Goal: Use online tool/utility: Utilize a website feature to perform a specific function

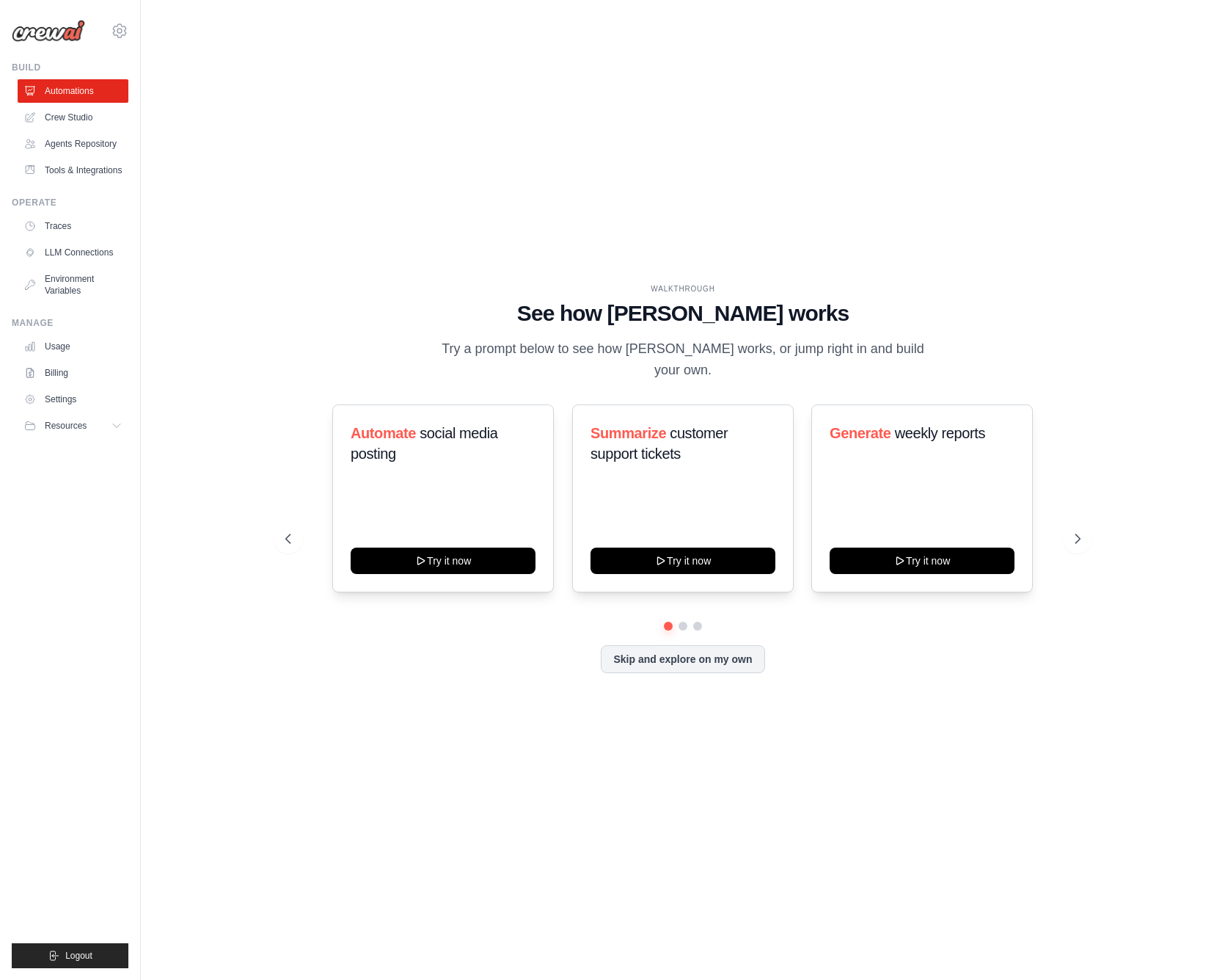
click at [430, 210] on div "WALKTHROUGH See how CrewAI works Try a prompt below to see how CrewAI works, or…" at bounding box center [682, 490] width 1037 height 950
click at [45, 118] on link "Crew Studio" at bounding box center [75, 117] width 111 height 23
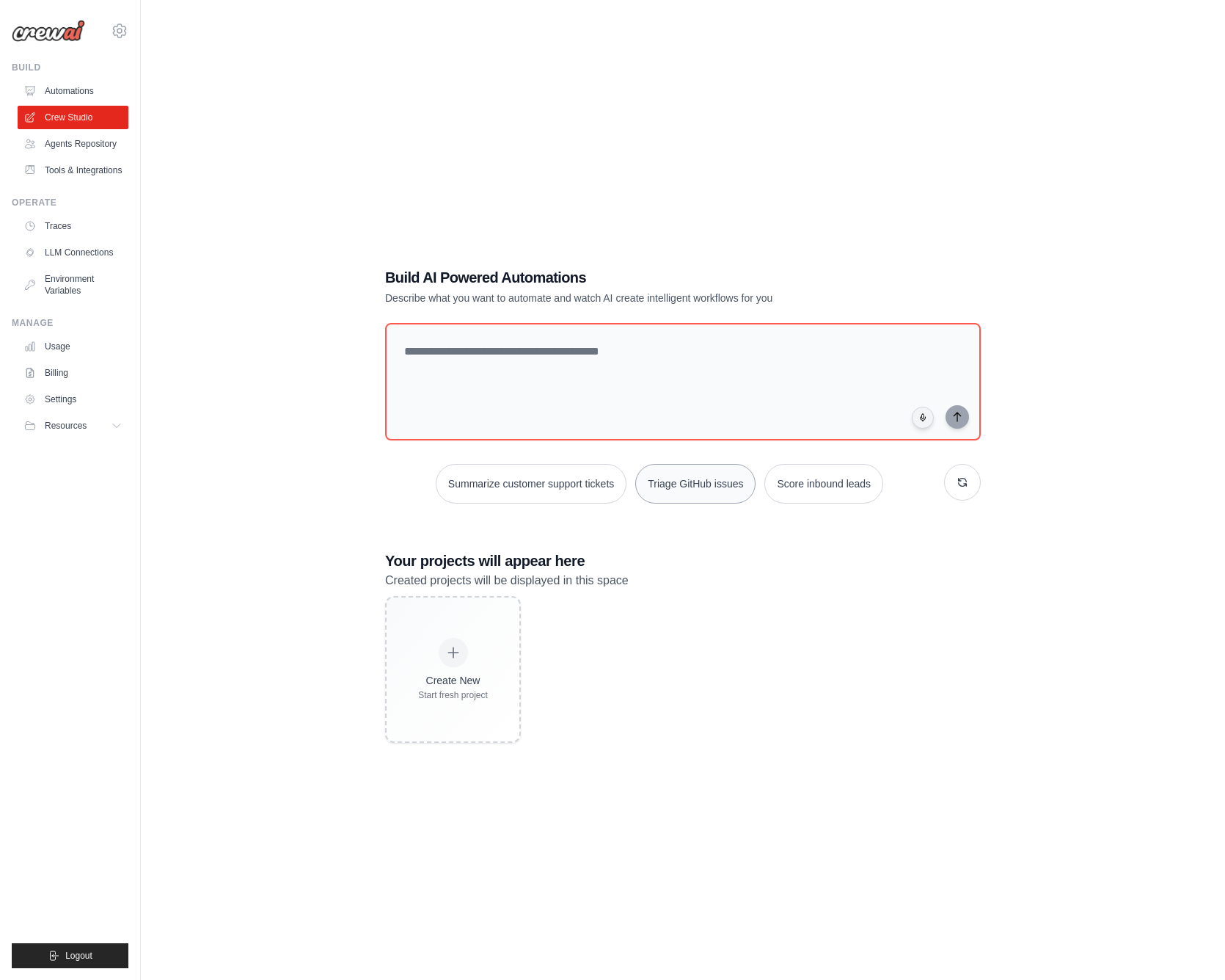
click at [697, 500] on button "Triage GitHub issues" at bounding box center [695, 483] width 121 height 40
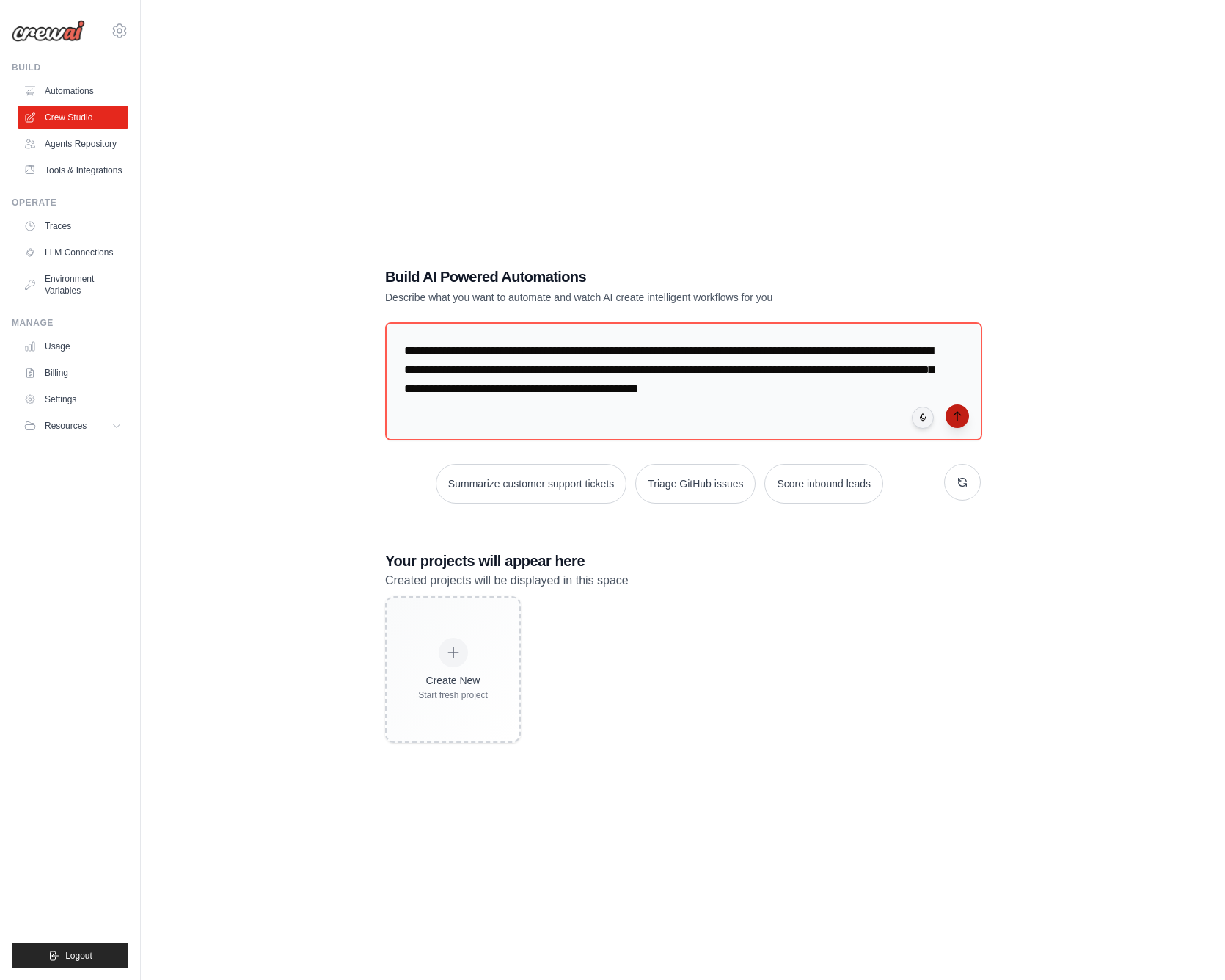
click at [955, 422] on button "submit" at bounding box center [957, 416] width 23 height 23
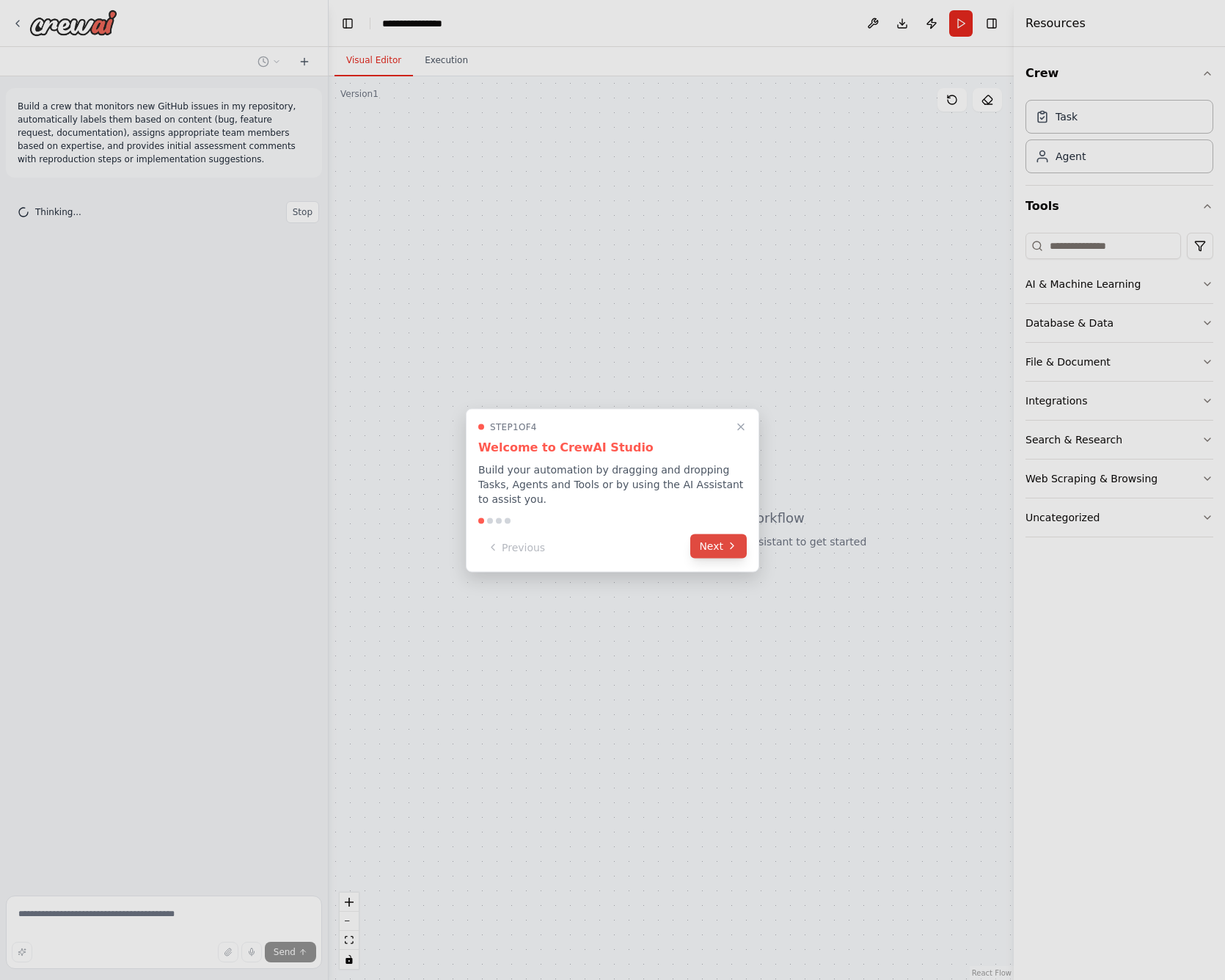
click at [717, 552] on button "Next" at bounding box center [718, 546] width 56 height 24
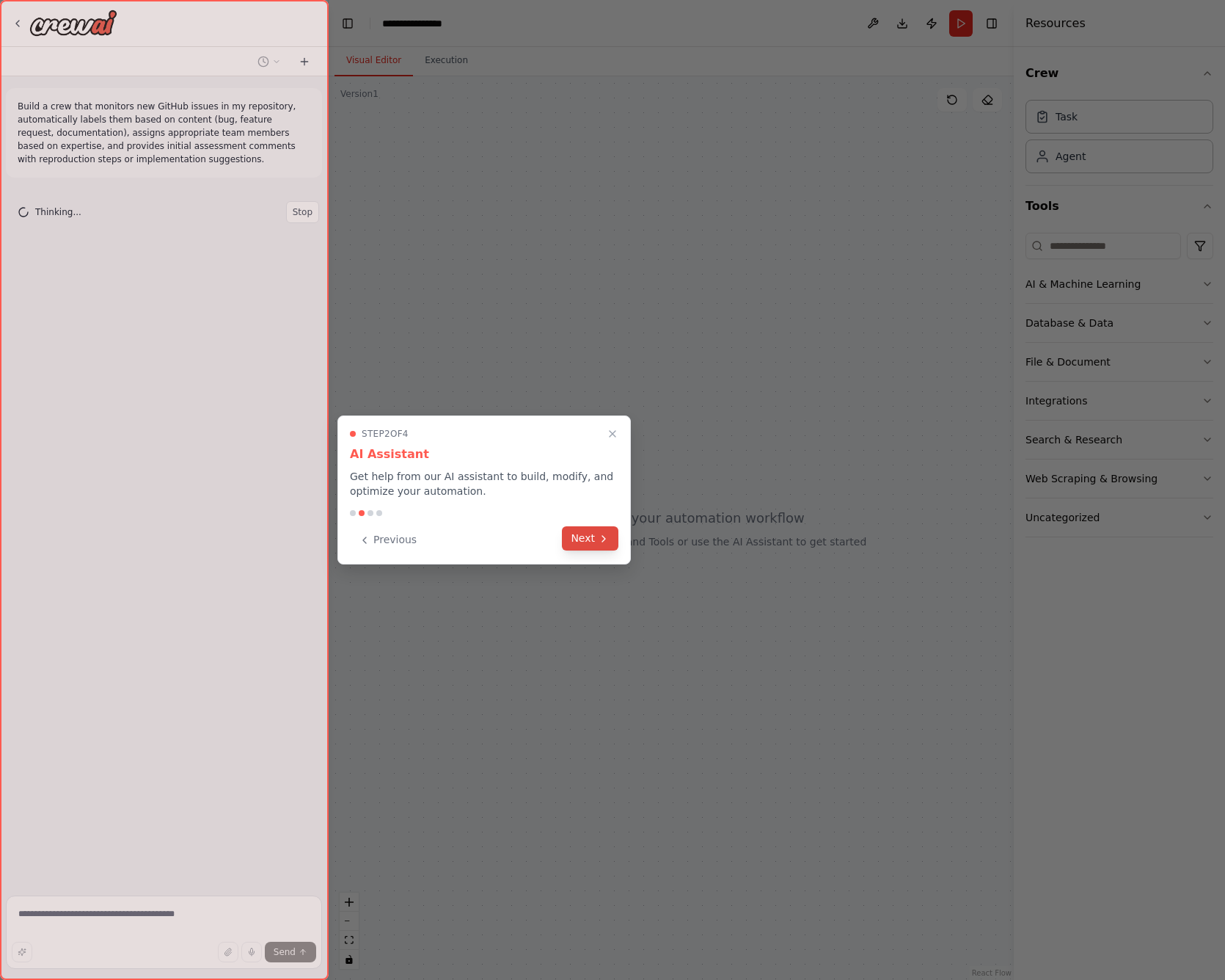
click at [596, 545] on button "Next" at bounding box center [590, 538] width 56 height 24
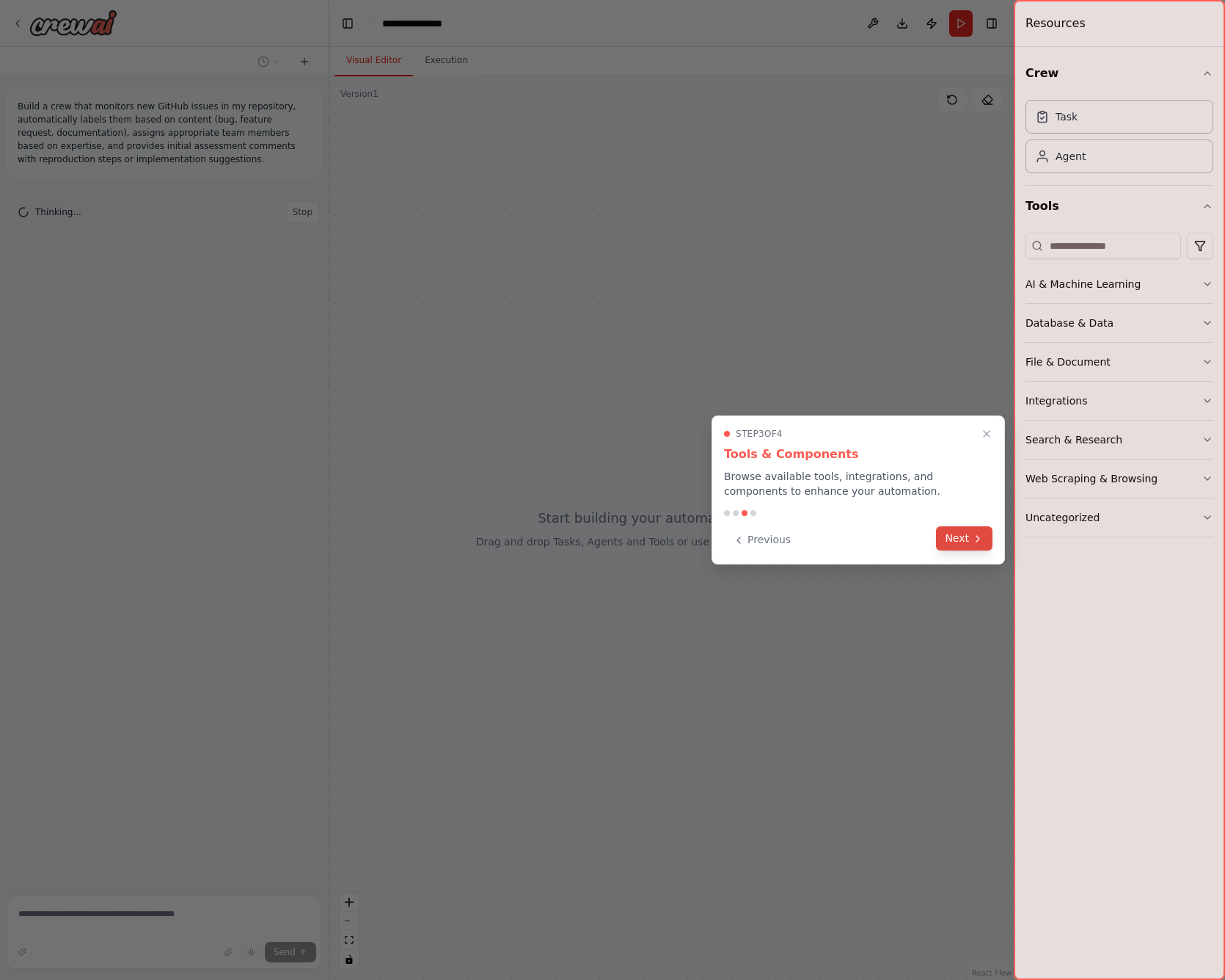
click at [973, 532] on button "Next" at bounding box center [964, 538] width 56 height 24
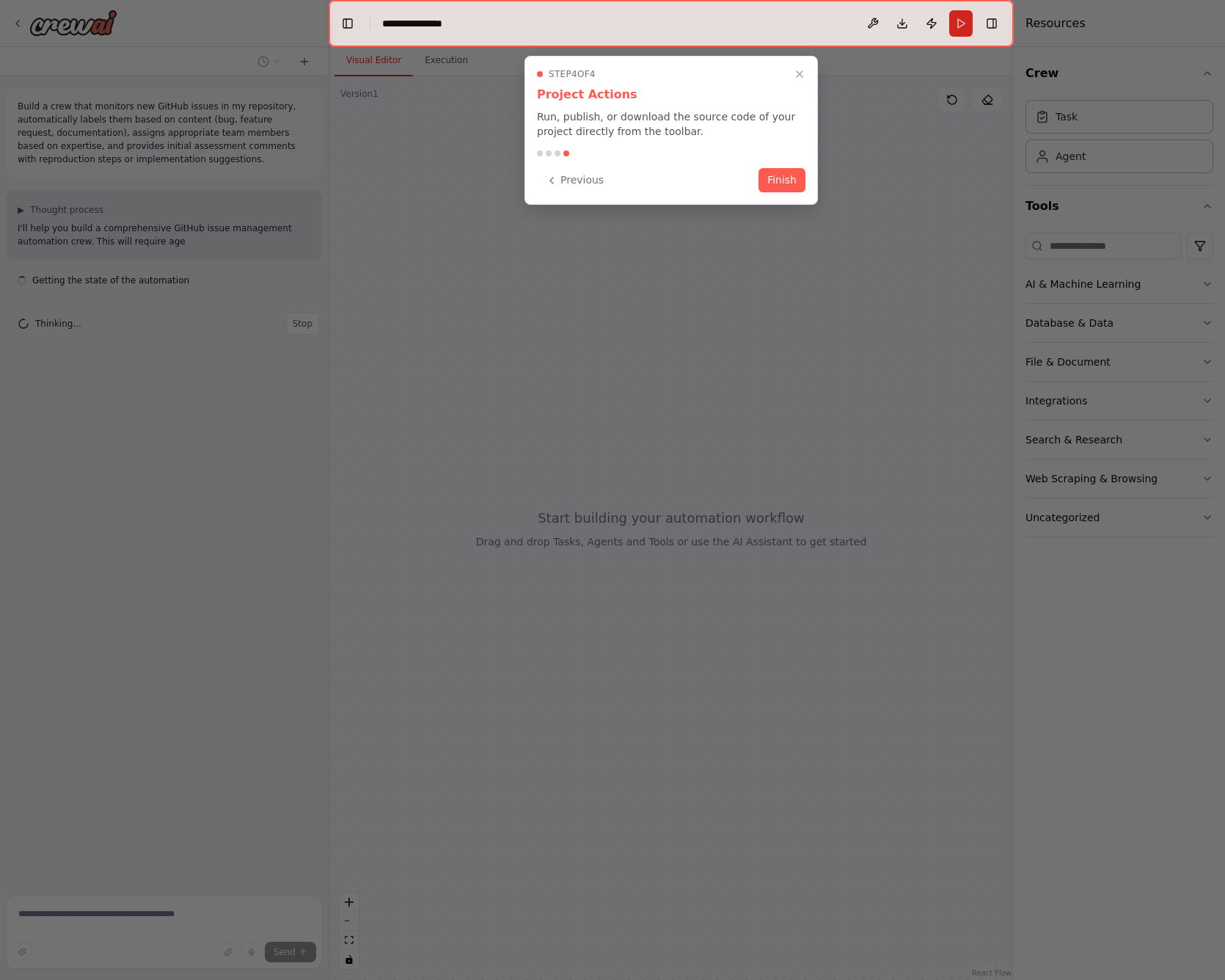
click at [786, 161] on div "Step 4 of 4 Project Actions Run, publish, or download the source code of your p…" at bounding box center [671, 130] width 293 height 149
click at [782, 183] on button "Finish" at bounding box center [782, 179] width 47 height 24
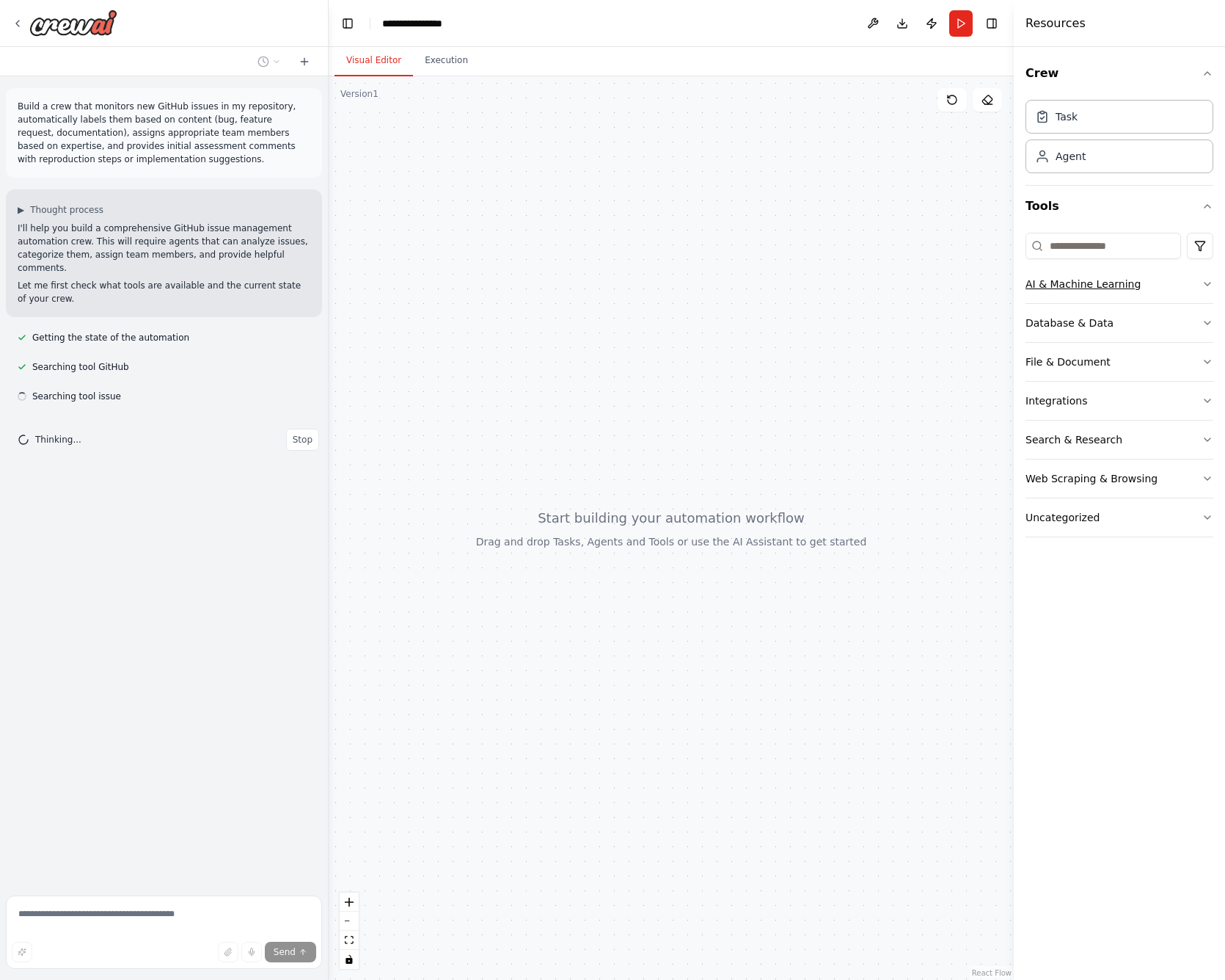
click at [1137, 289] on button "AI & Machine Learning" at bounding box center [1120, 283] width 188 height 38
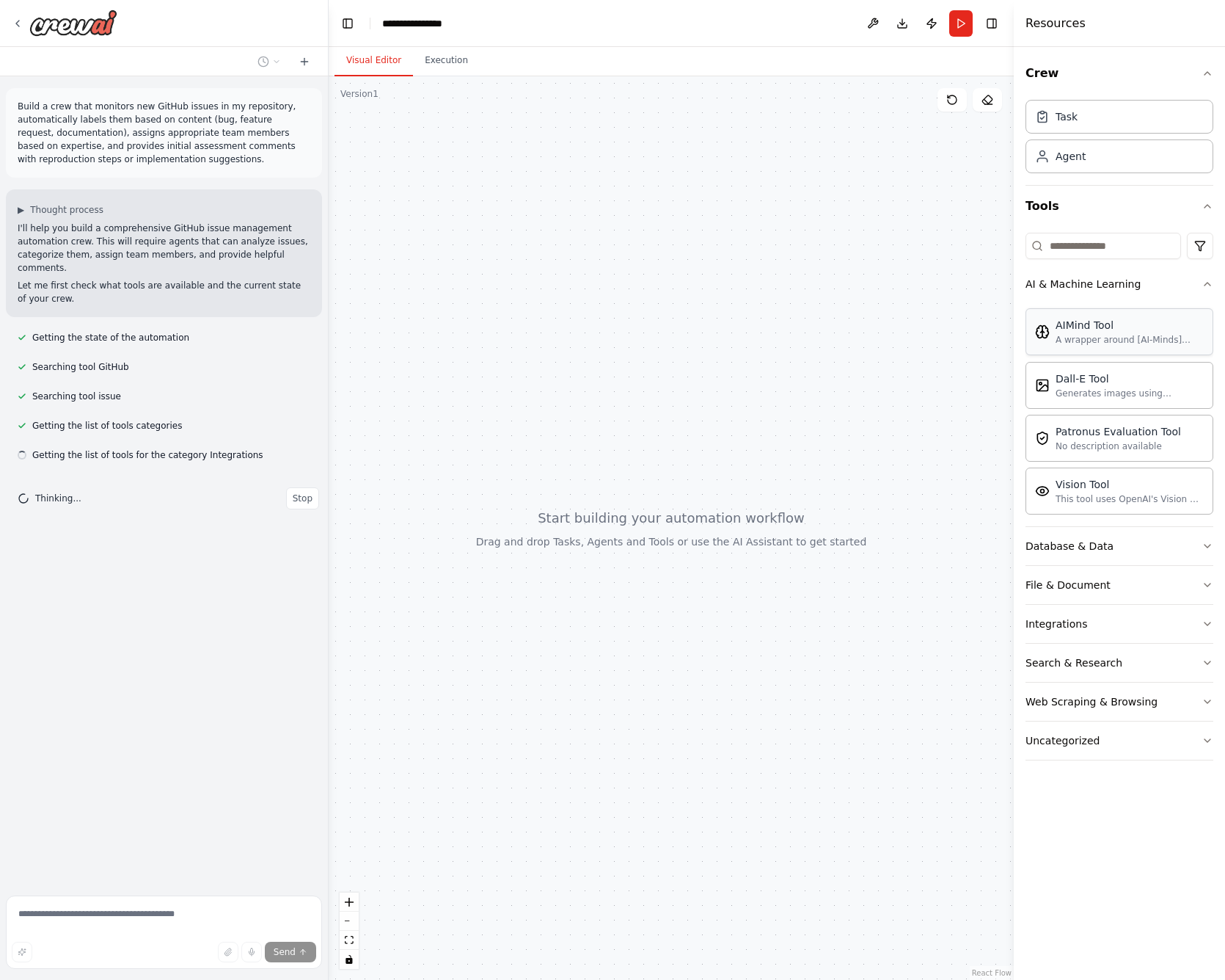
click at [1172, 331] on div "AIMind Tool" at bounding box center [1129, 325] width 148 height 15
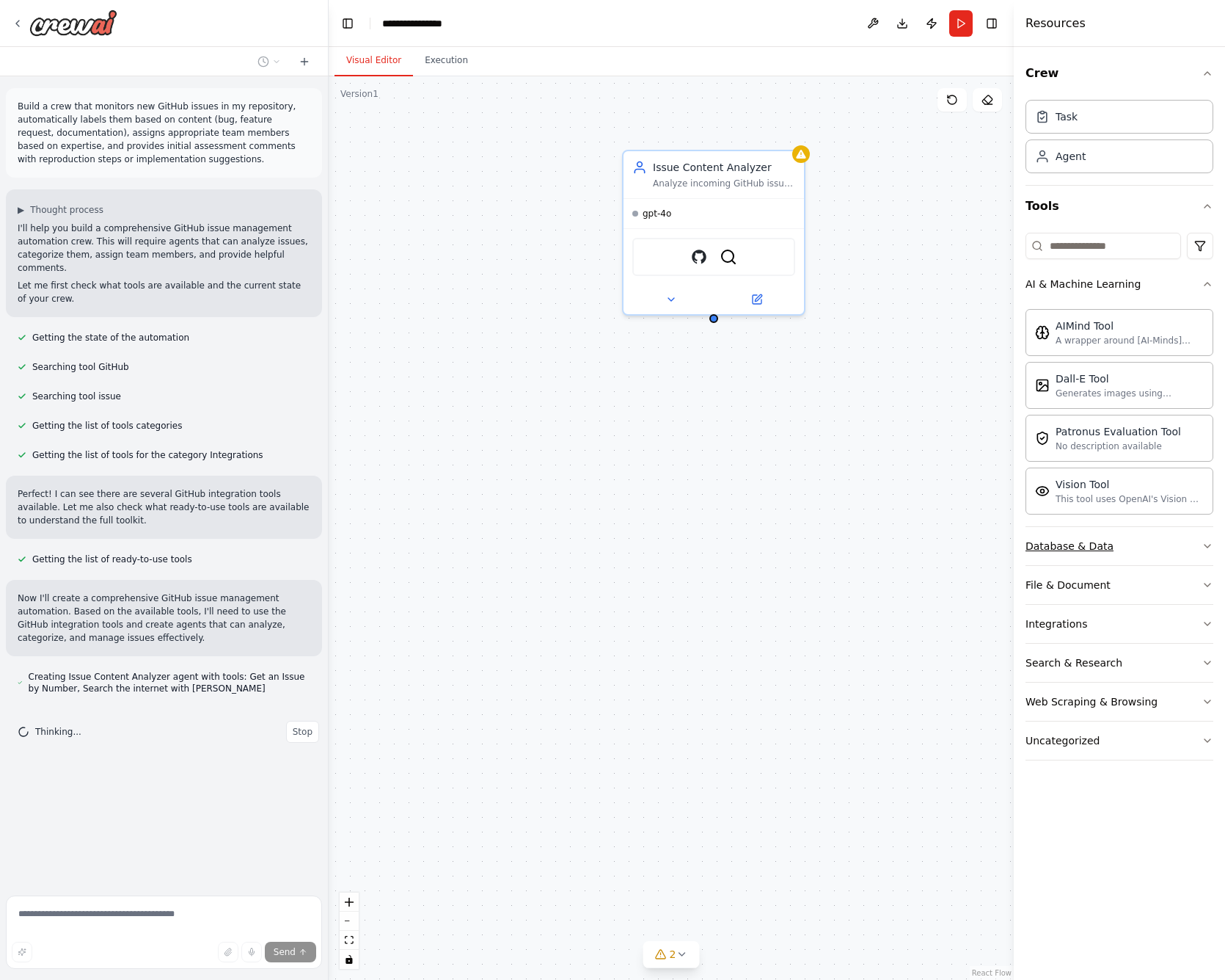
click at [1135, 541] on button "Database & Data" at bounding box center [1120, 545] width 188 height 38
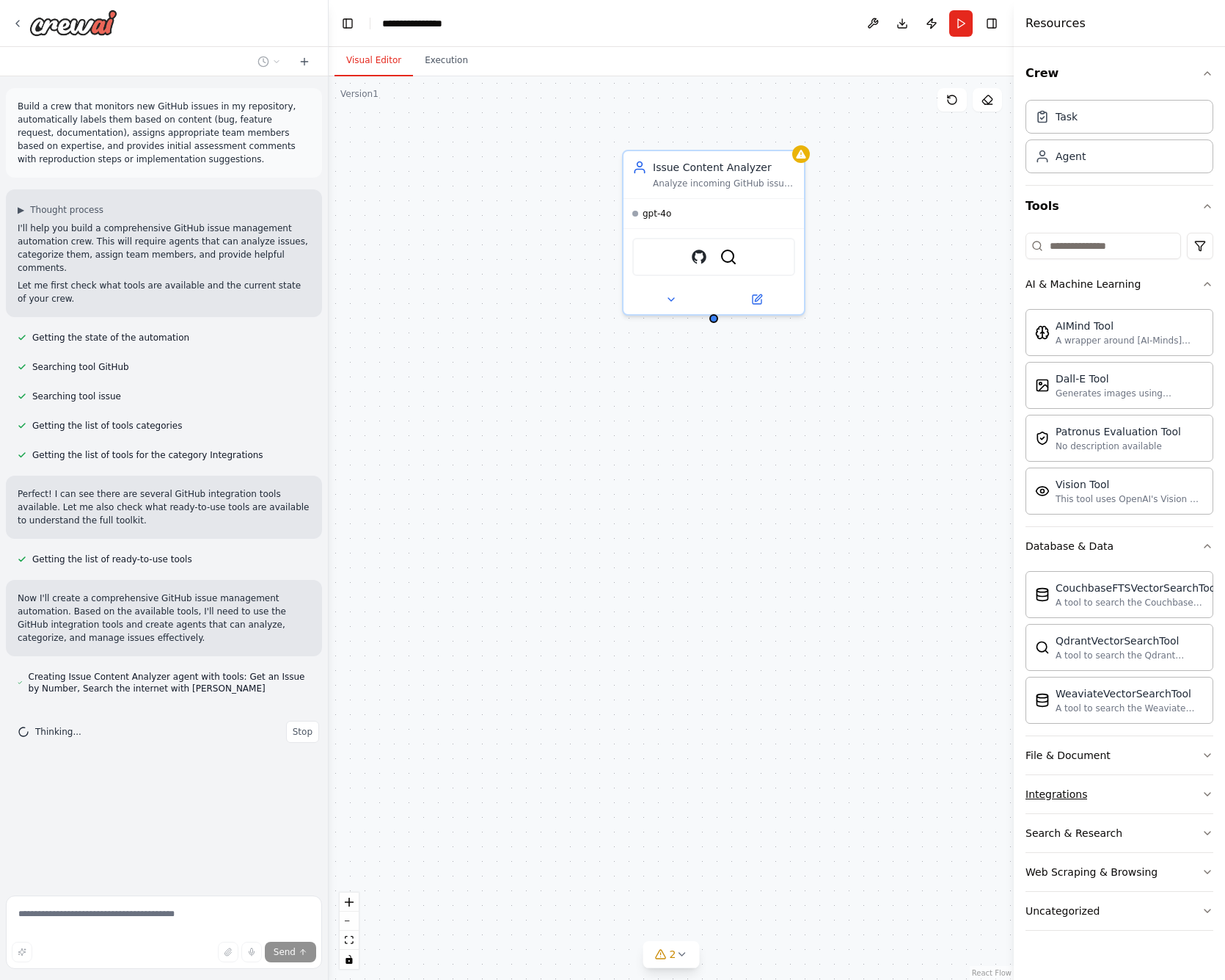
click at [1122, 789] on button "Integrations" at bounding box center [1120, 794] width 188 height 38
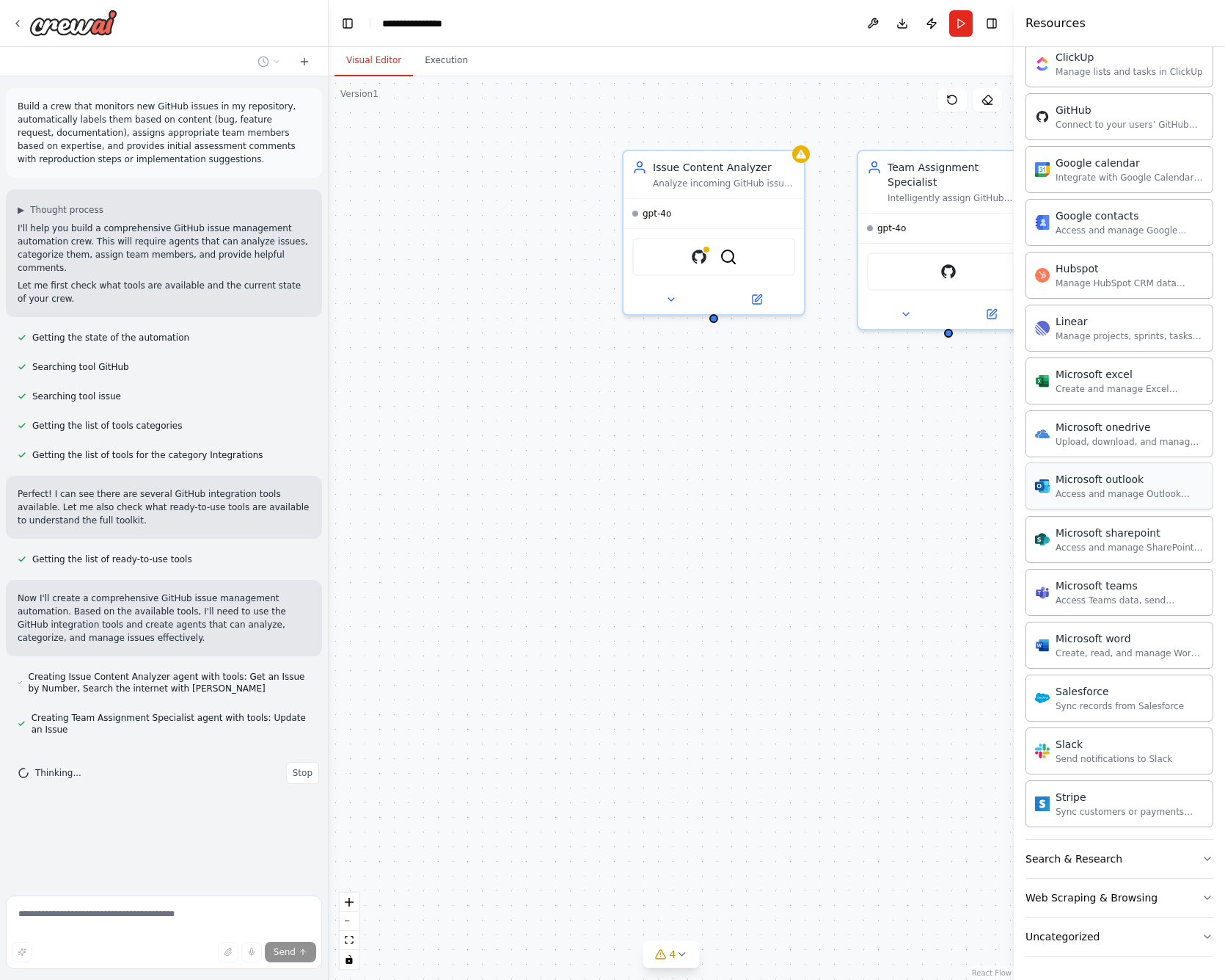
scroll to position [884, 0]
click at [1137, 862] on button "Search & Research" at bounding box center [1120, 858] width 188 height 38
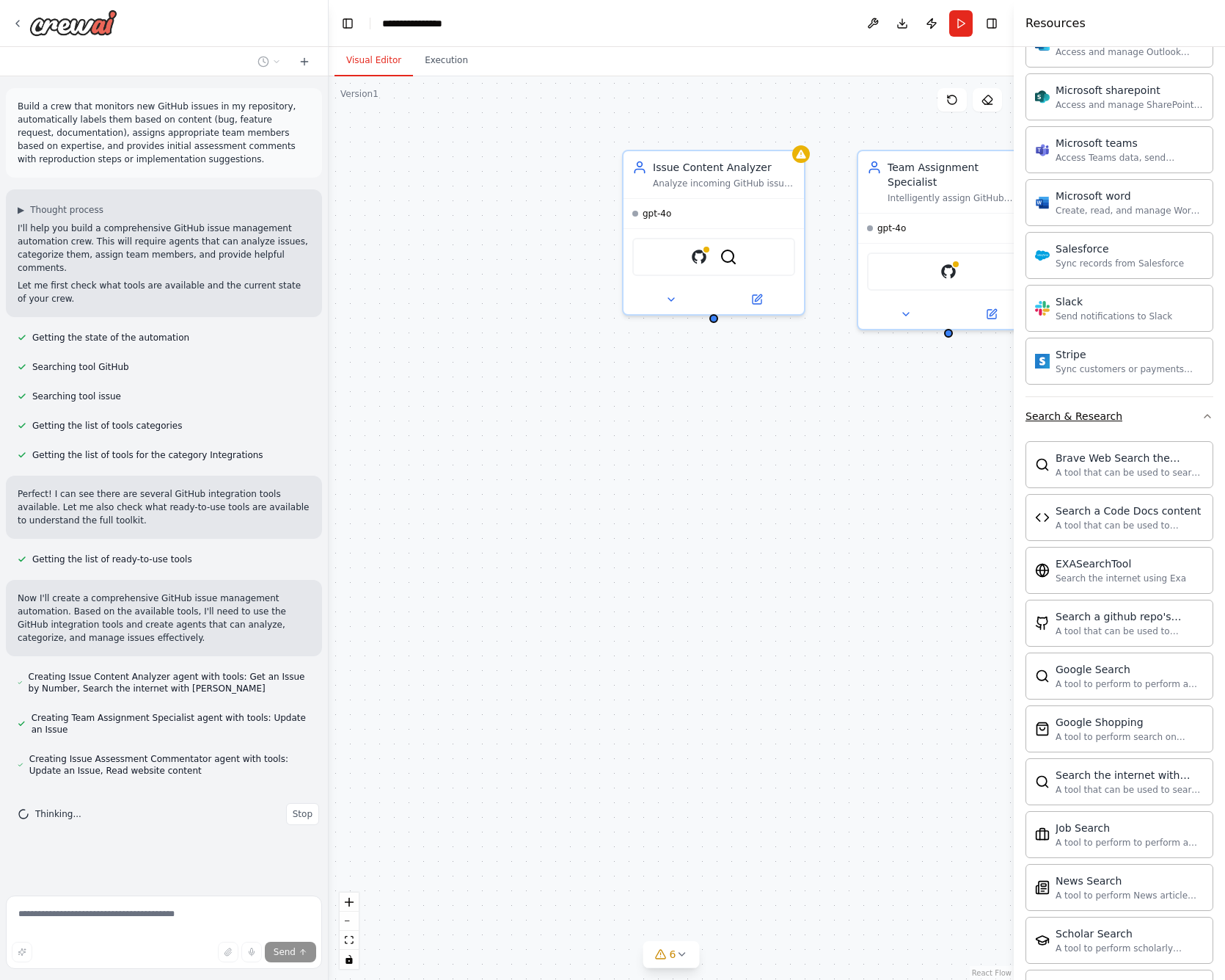
scroll to position [1376, 0]
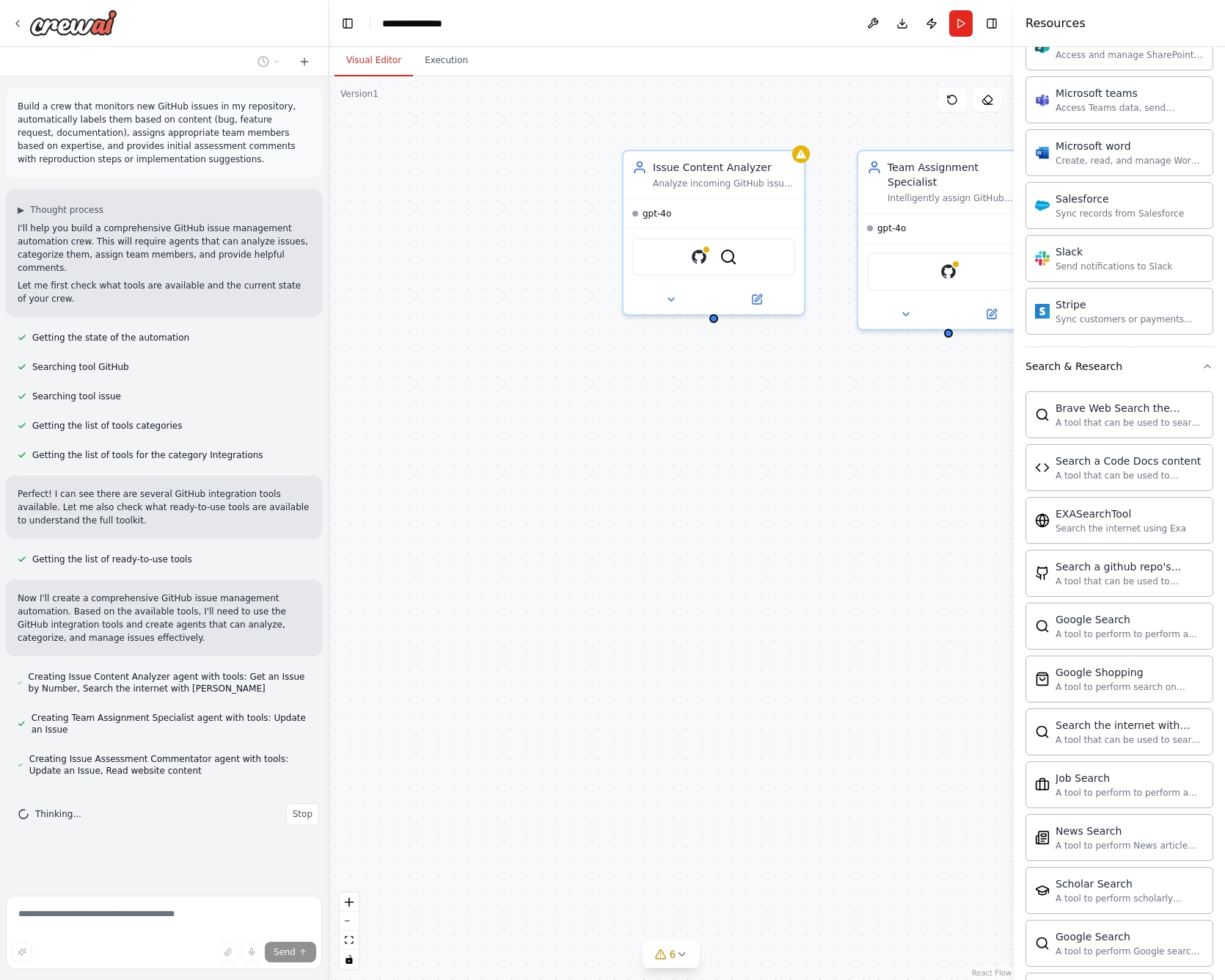
click at [681, 720] on div "Issue Content Analyzer Analyze incoming GitHub issues from {repository_name} to…" at bounding box center [671, 528] width 685 height 903
click at [713, 159] on div "Issue Content Analyzer" at bounding box center [724, 164] width 142 height 15
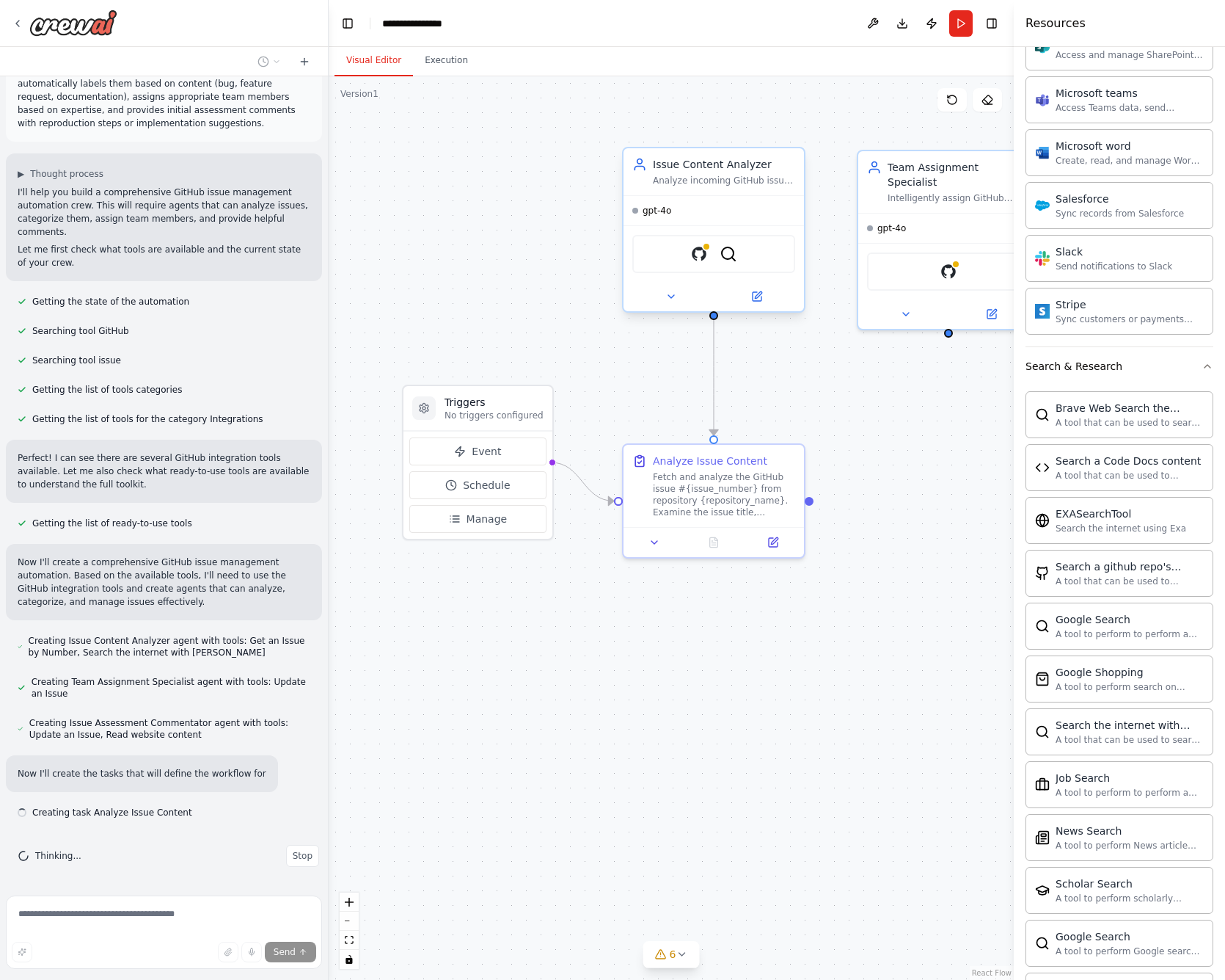
scroll to position [49, 0]
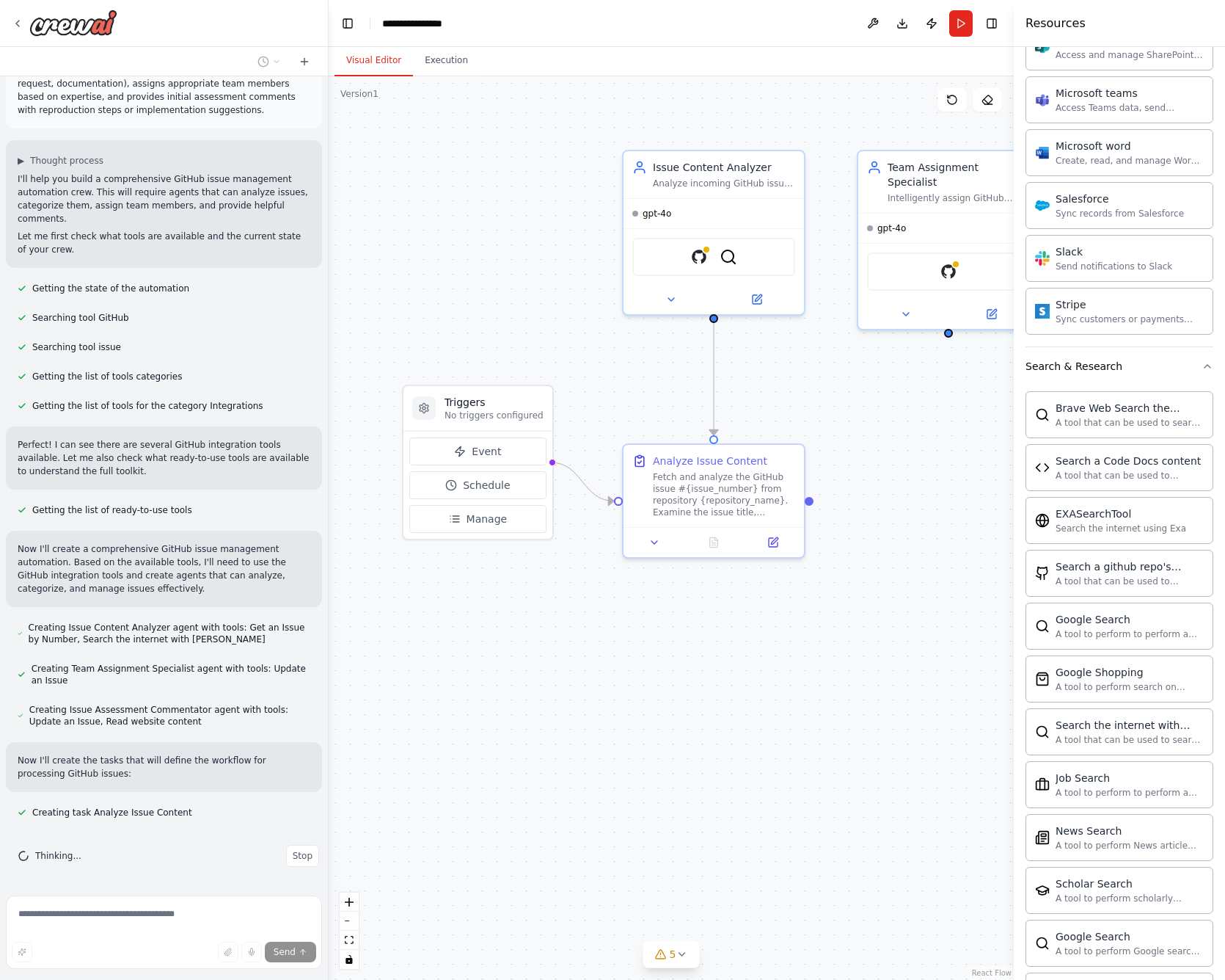
click at [499, 229] on div ".deletable-edge-delete-btn { width: 20px; height: 20px; border: 0px solid #ffff…" at bounding box center [671, 528] width 685 height 903
click at [701, 171] on div "Issue Content Analyzer" at bounding box center [724, 164] width 142 height 15
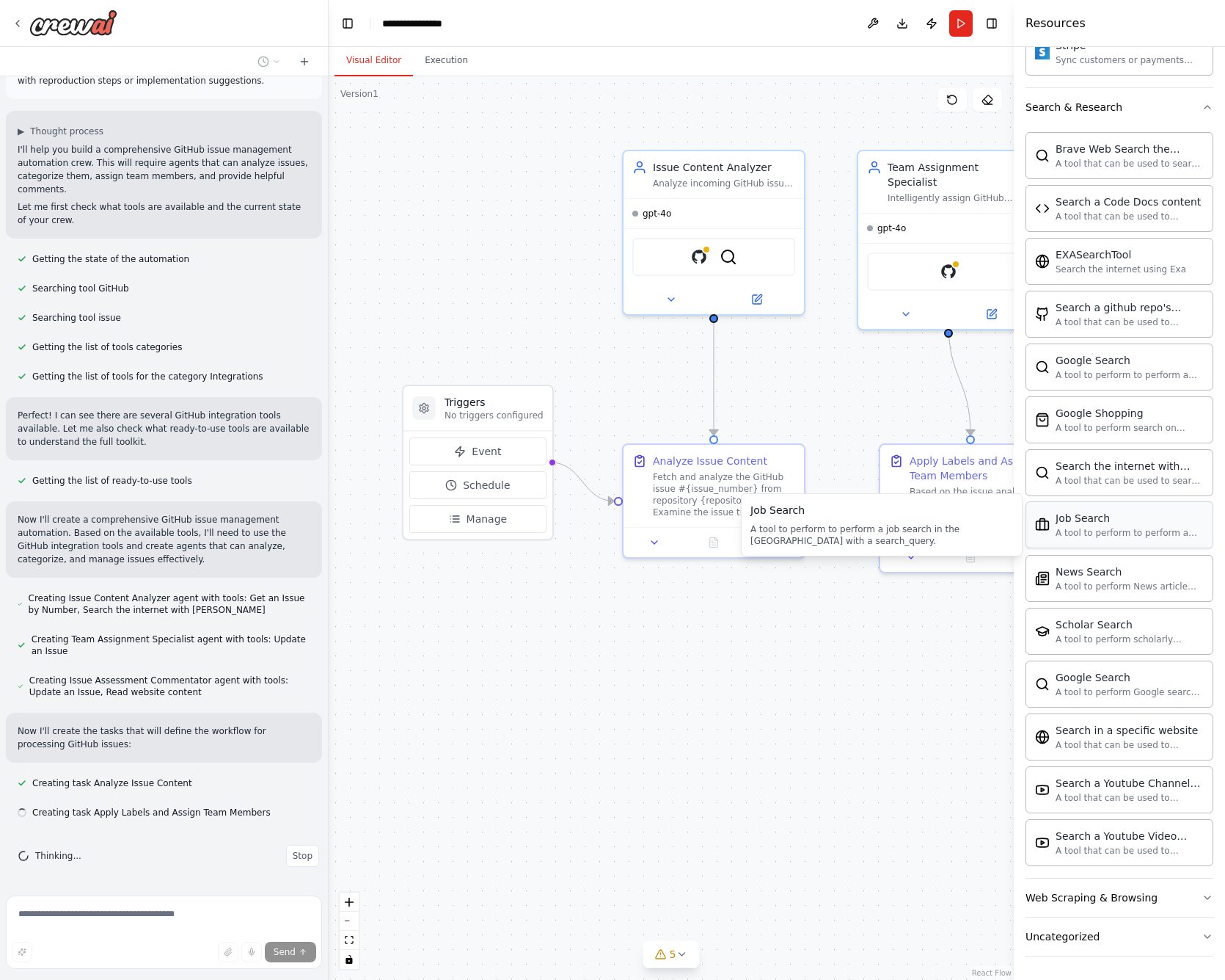
scroll to position [1635, 0]
click at [446, 63] on button "Execution" at bounding box center [446, 60] width 66 height 30
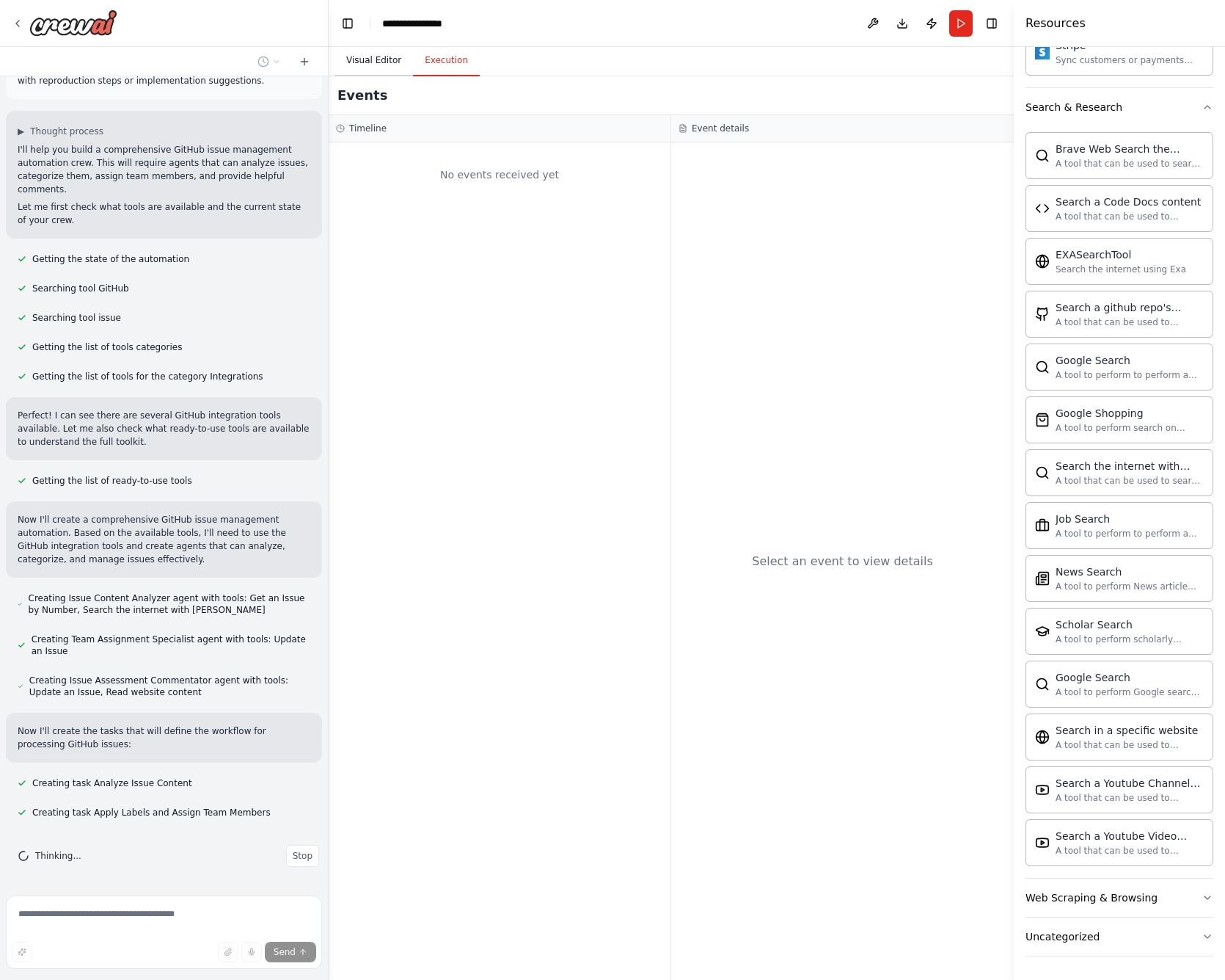
click at [387, 64] on button "Visual Editor" at bounding box center [373, 60] width 78 height 30
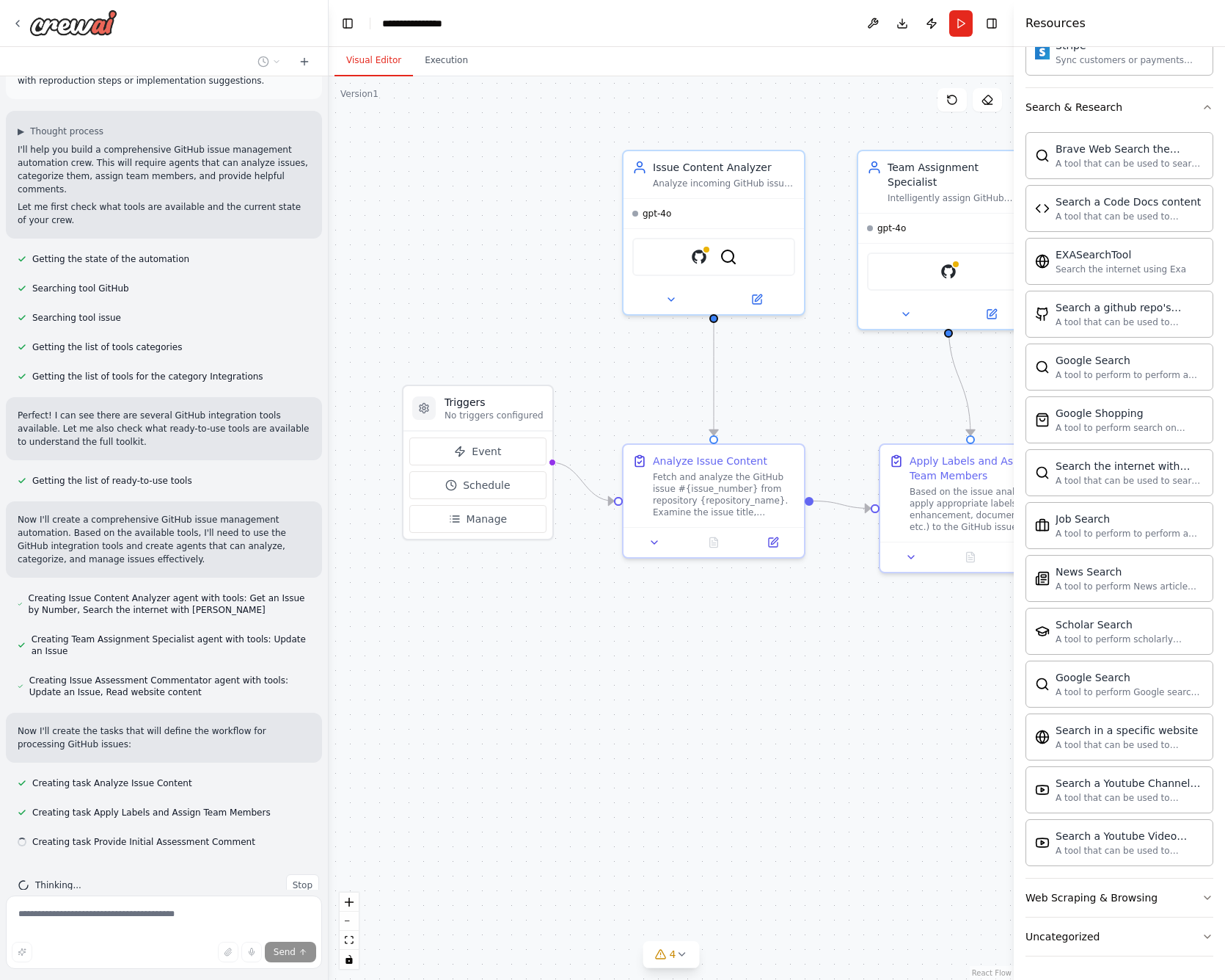
scroll to position [108, 0]
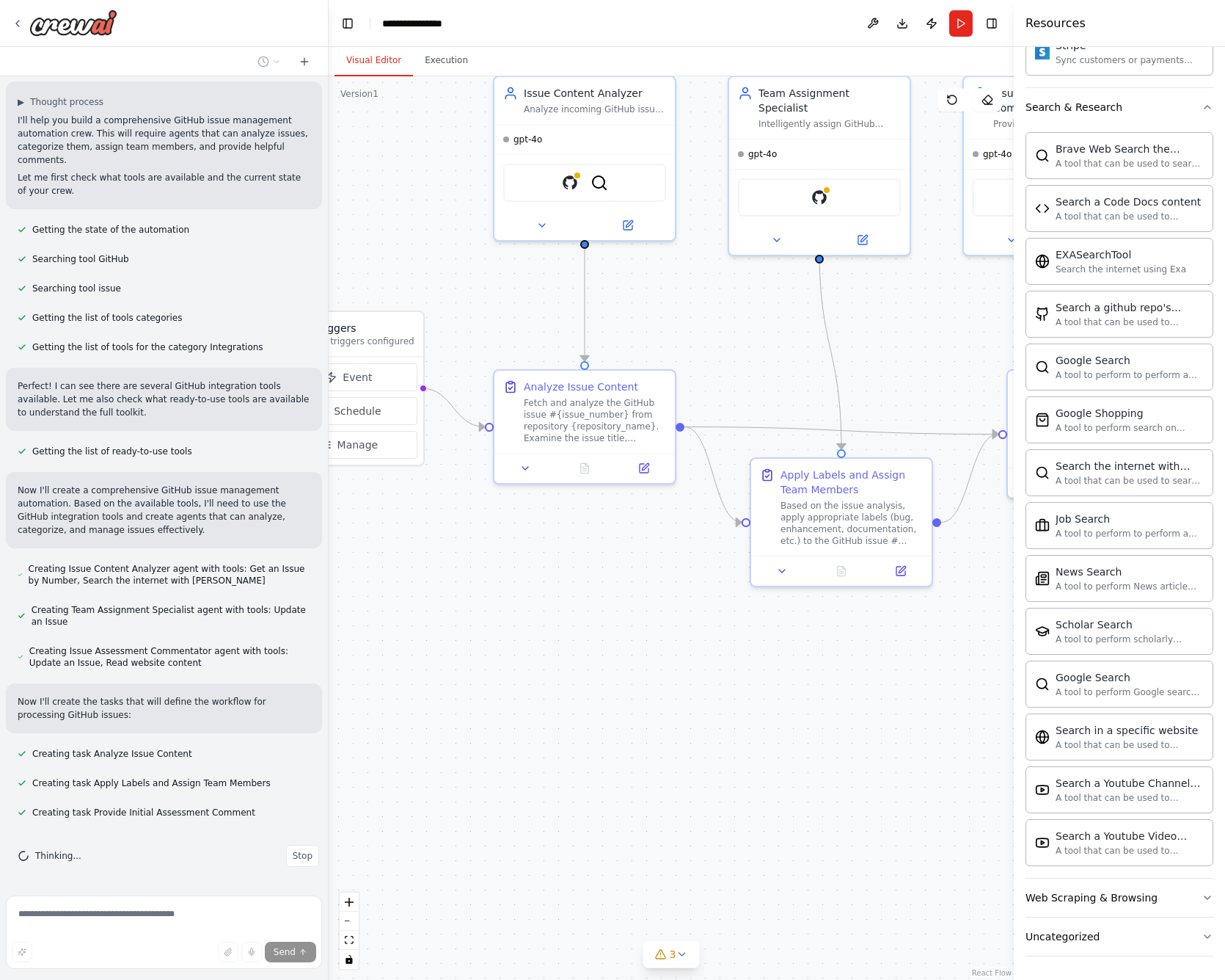
drag, startPoint x: 714, startPoint y: 687, endPoint x: 603, endPoint y: 612, distance: 134.0
click at [603, 612] on div ".deletable-edge-delete-btn { width: 20px; height: 20px; border: 0px solid #ffff…" at bounding box center [671, 528] width 685 height 903
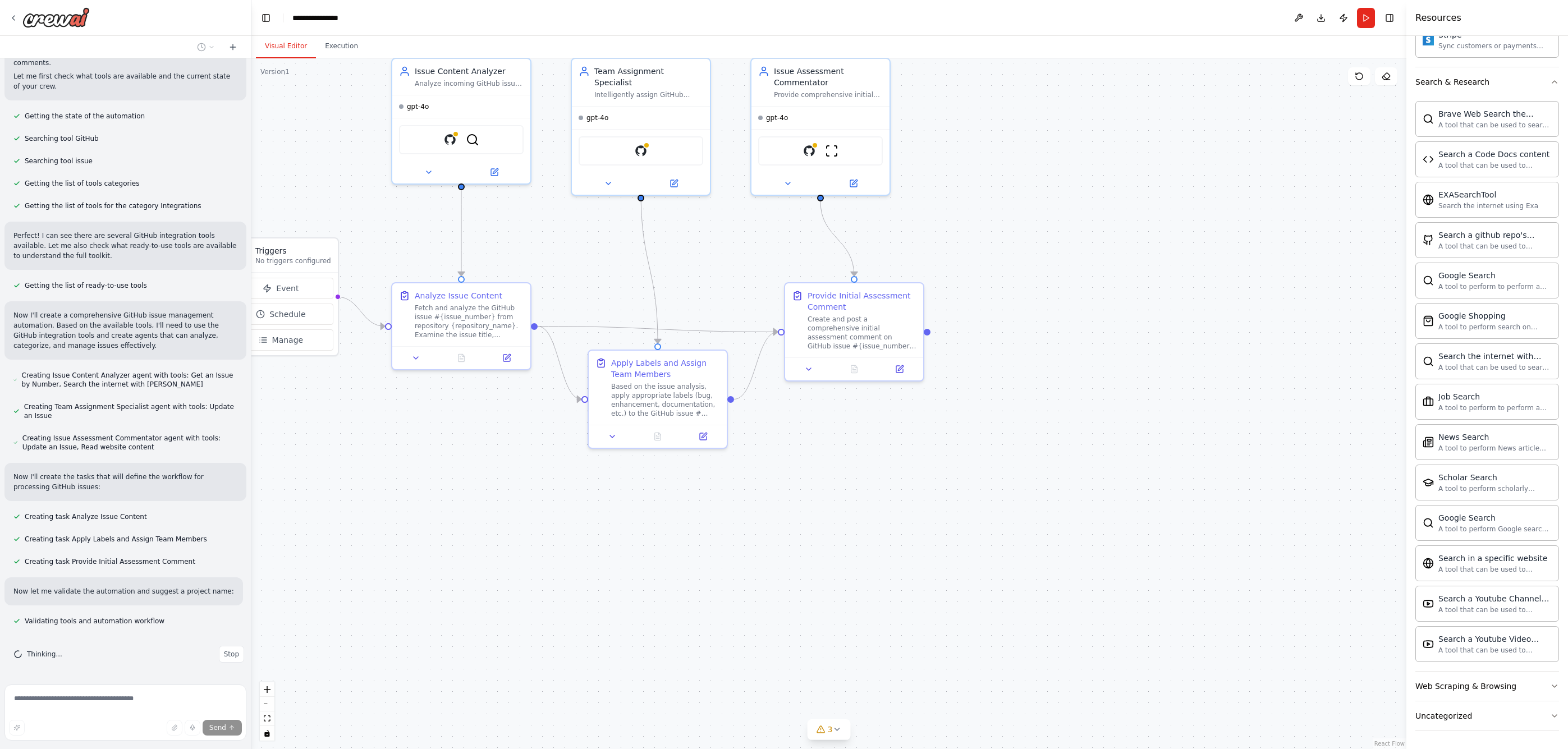
scroll to position [164, 0]
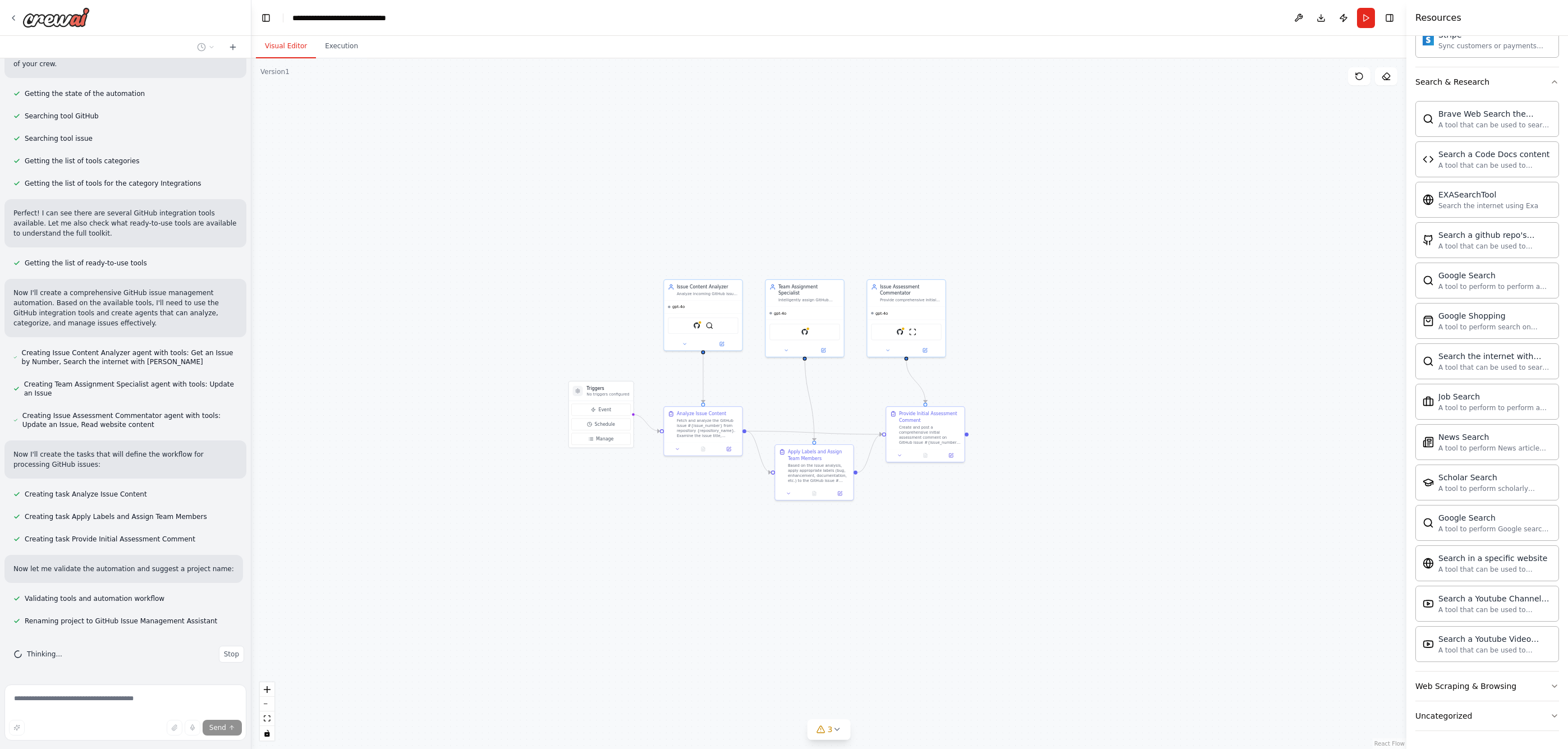
drag, startPoint x: 511, startPoint y: 323, endPoint x: 567, endPoint y: 334, distance: 57.1
click at [567, 334] on div ".deletable-edge-delete-btn { width: 20px; height: 20px; border: 0px solid #ffff…" at bounding box center [829, 404] width 1155 height 691
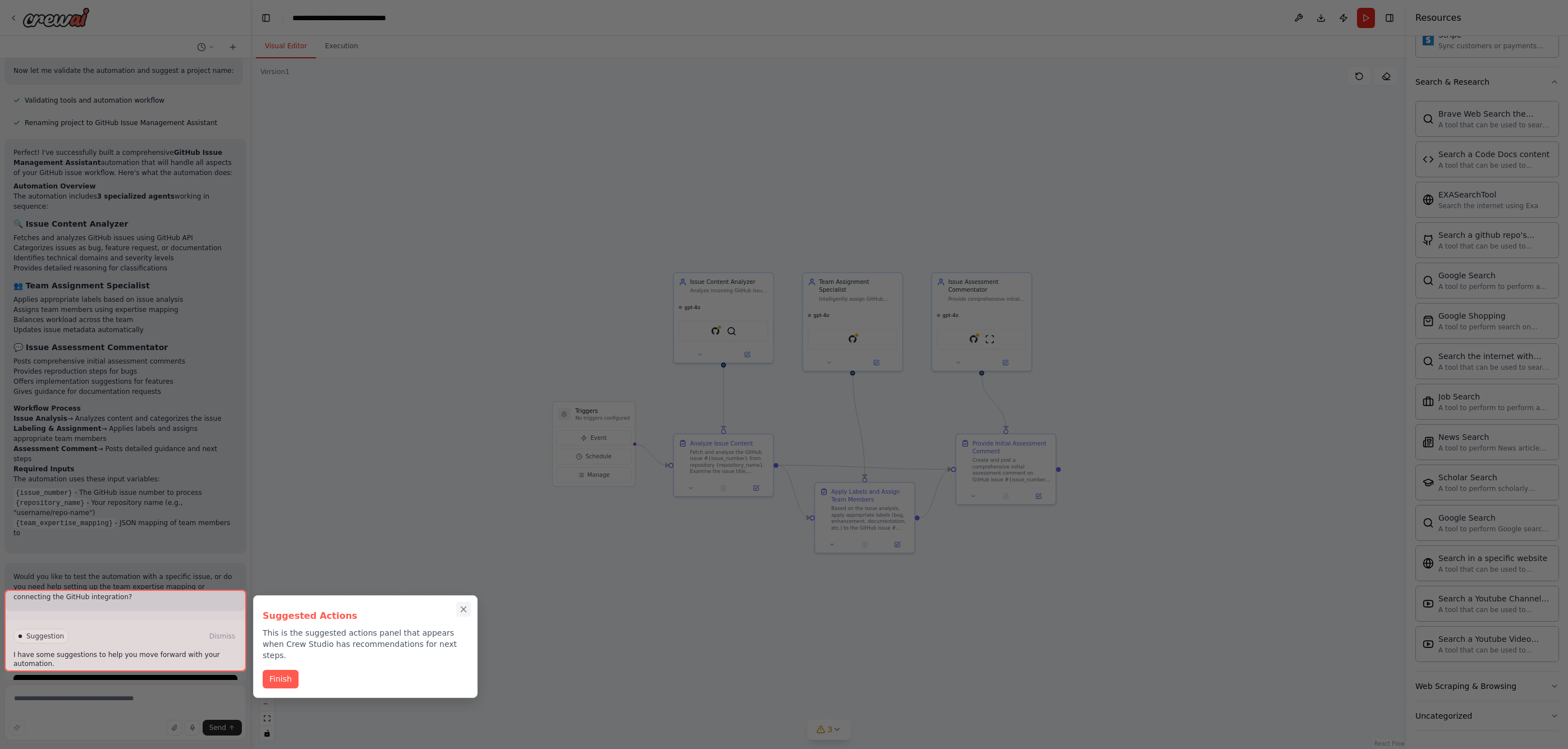
click at [467, 605] on button "Close walkthrough" at bounding box center [463, 609] width 15 height 15
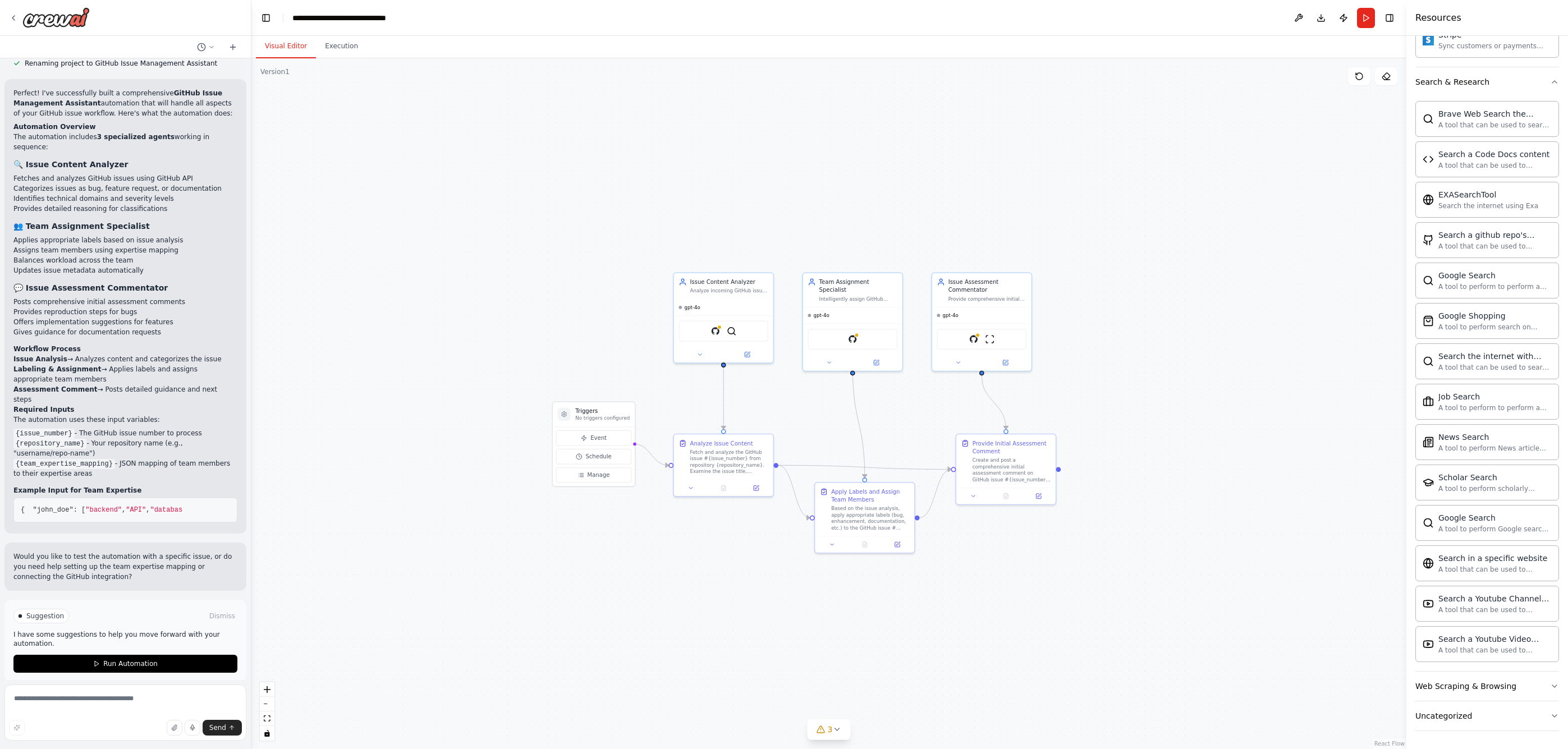
click at [138, 666] on div "Suggestion Dismiss I have some suggestions to help you move forward with your a…" at bounding box center [125, 640] width 242 height 82
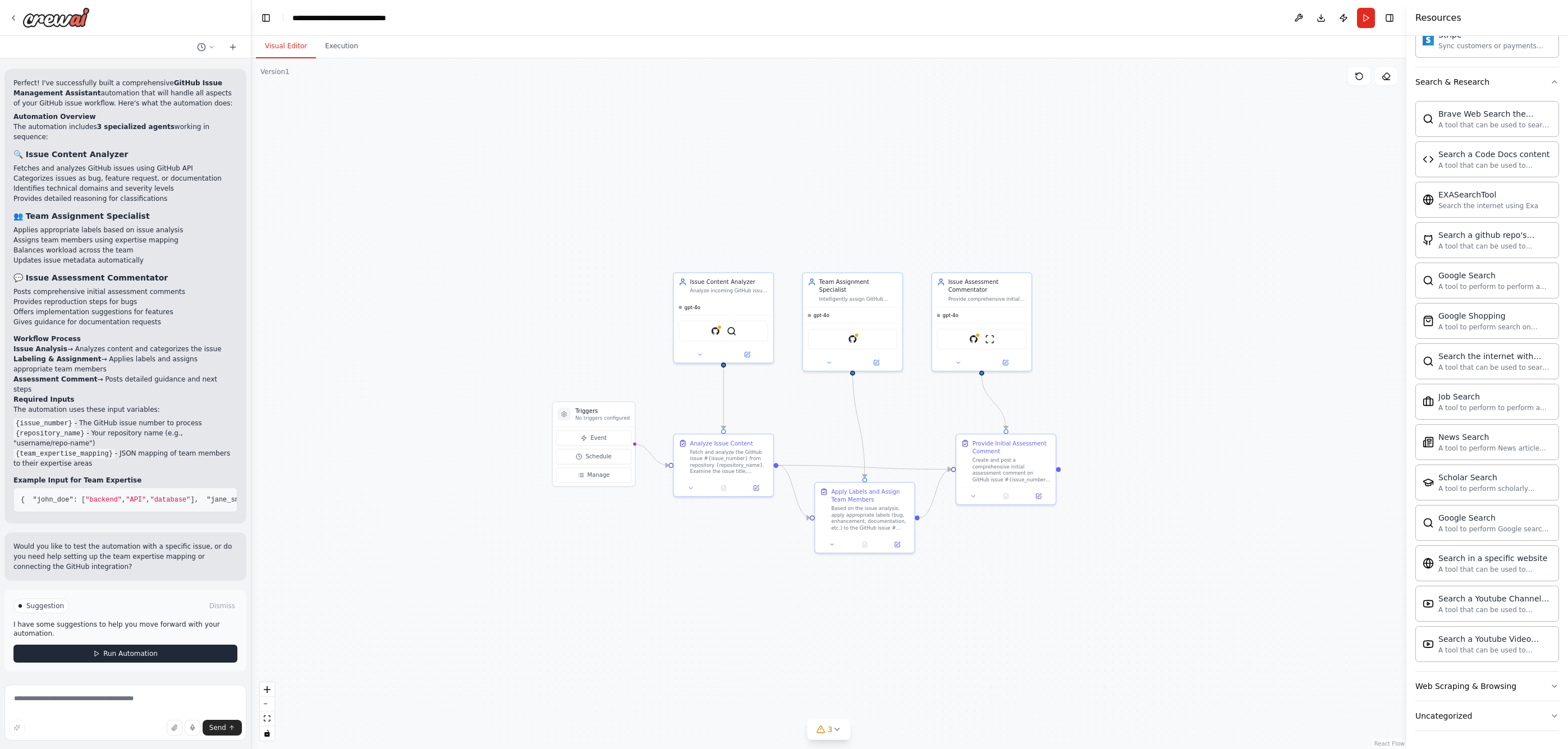
click at [118, 662] on button "Run Automation" at bounding box center [125, 653] width 224 height 18
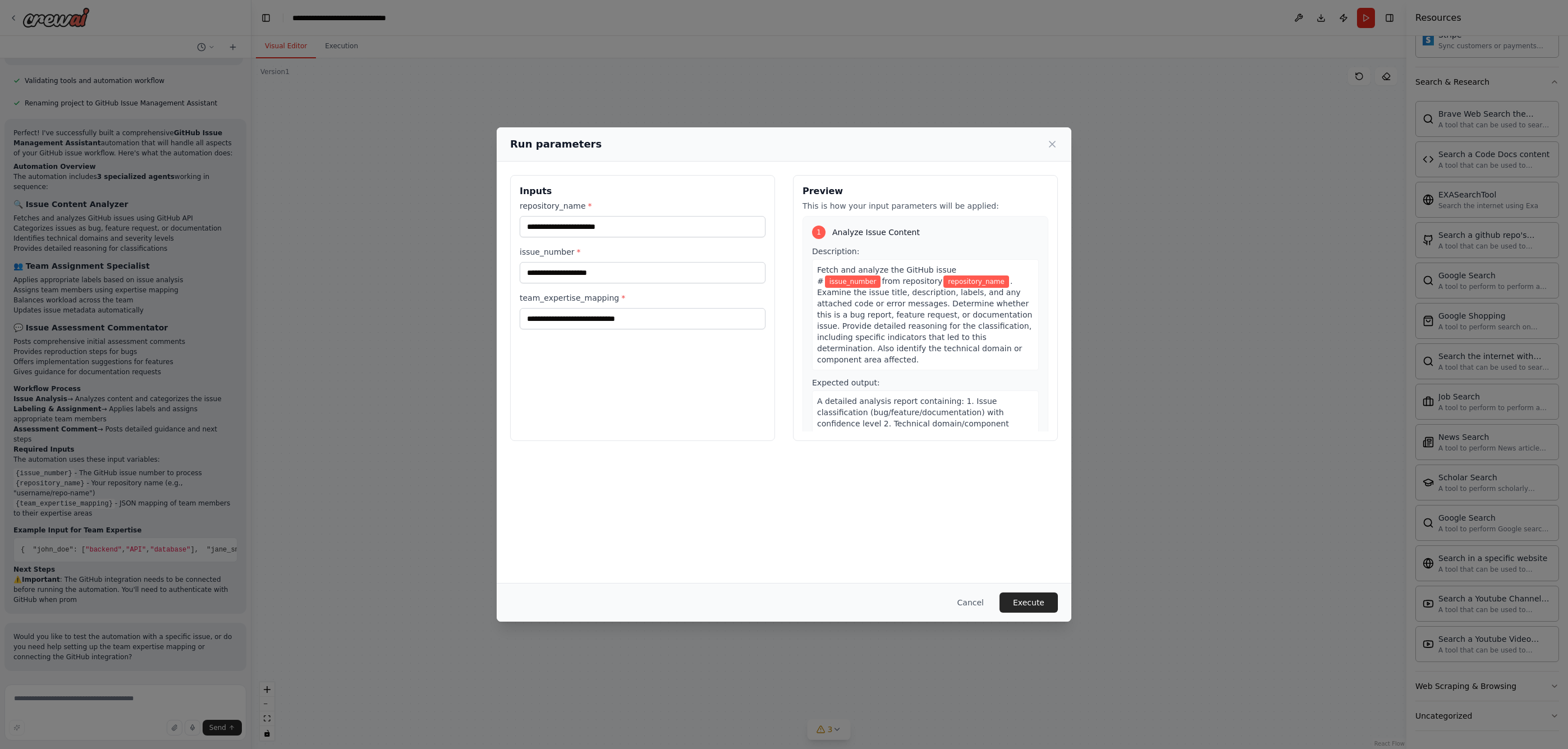
scroll to position [702, 0]
click at [936, 598] on button "Cancel" at bounding box center [970, 602] width 44 height 20
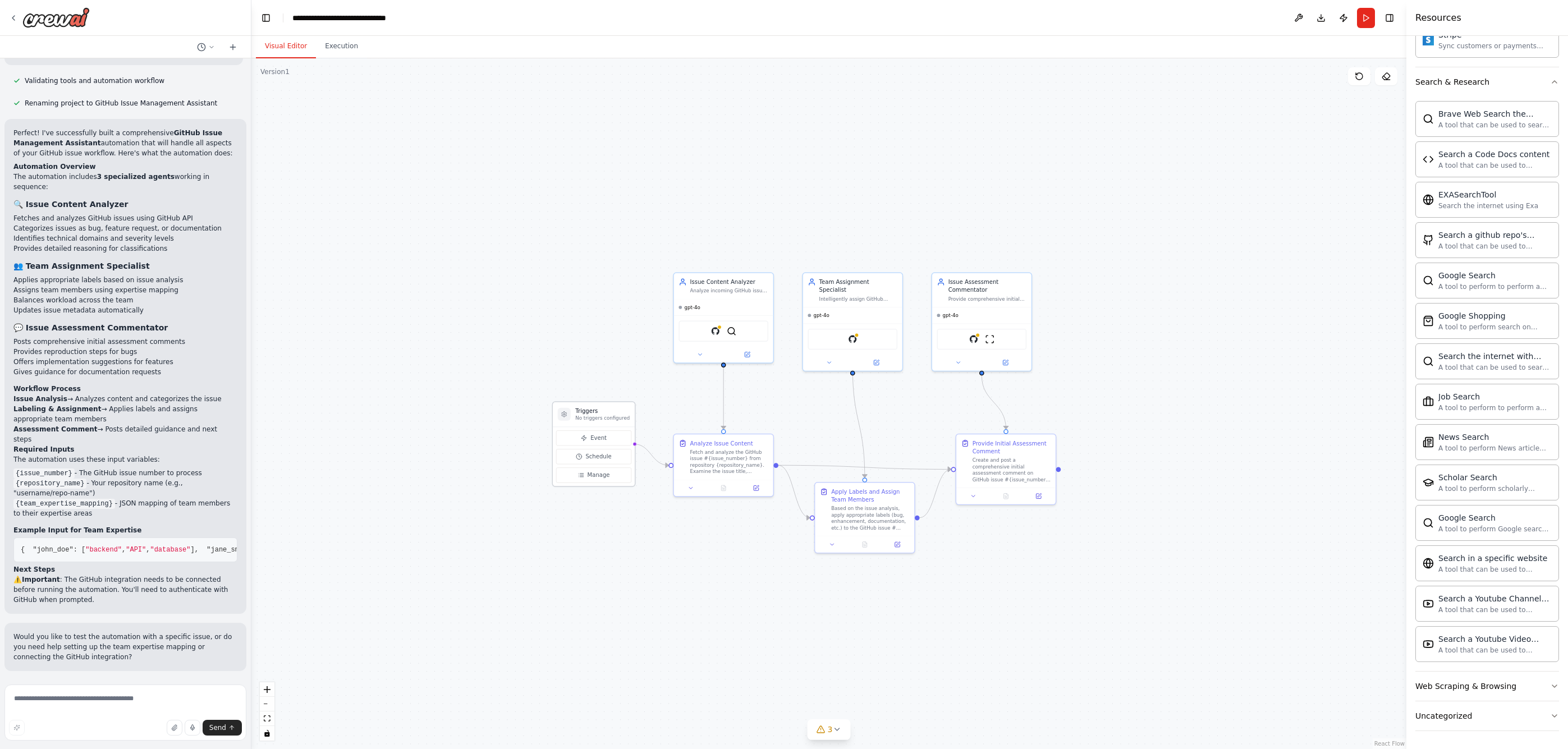
click at [604, 414] on h3 "Triggers" at bounding box center [602, 410] width 54 height 8
click at [742, 455] on div "Fetch and analyze the GitHub issue #{issue_number} from repository {repository_…" at bounding box center [729, 459] width 78 height 26
click at [731, 298] on div "gpt-4o" at bounding box center [723, 306] width 99 height 16
click at [709, 295] on div "Issue Content Analyzer Analyze incoming GitHub issues from {repository_name} to…" at bounding box center [723, 284] width 99 height 26
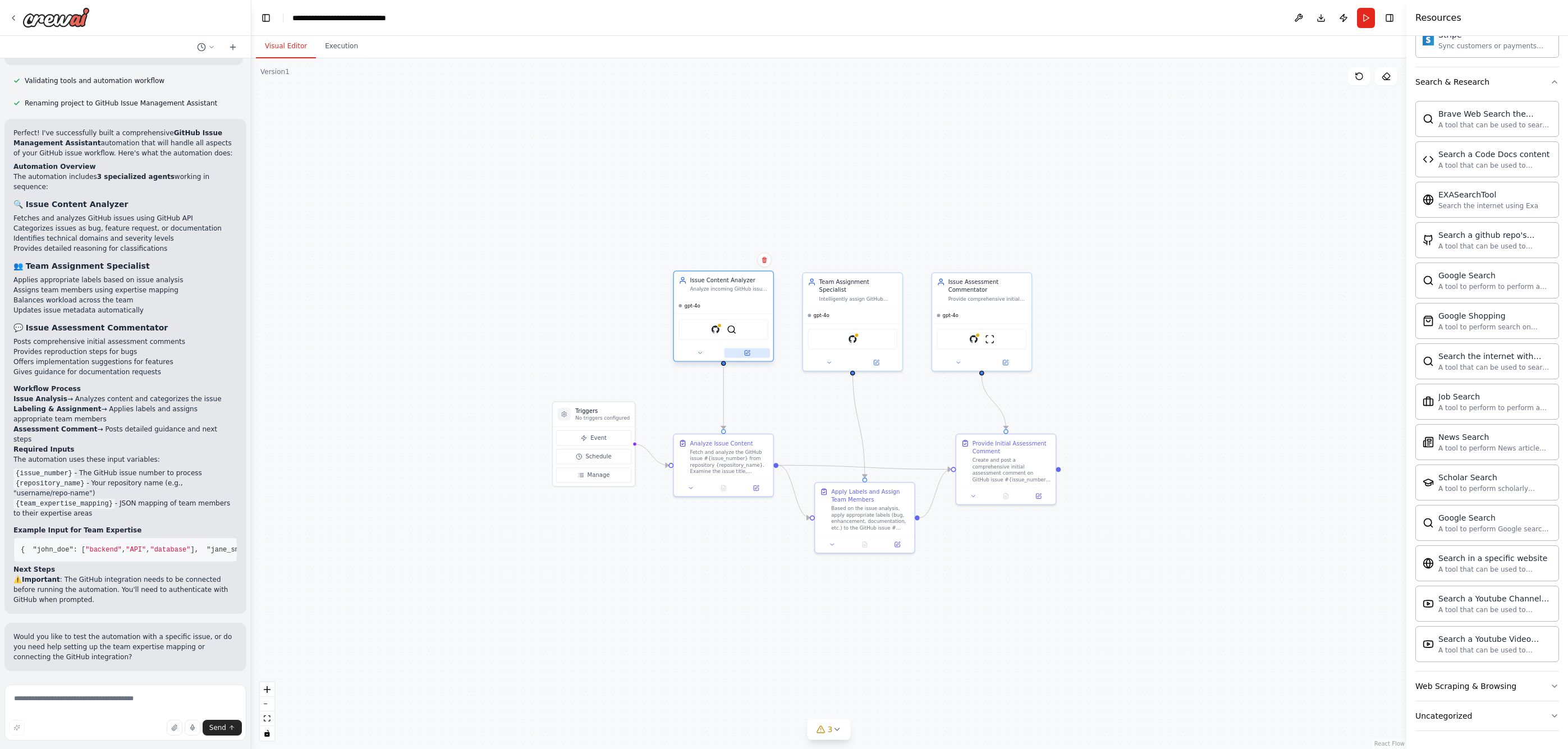
click at [749, 353] on icon at bounding box center [747, 352] width 5 height 5
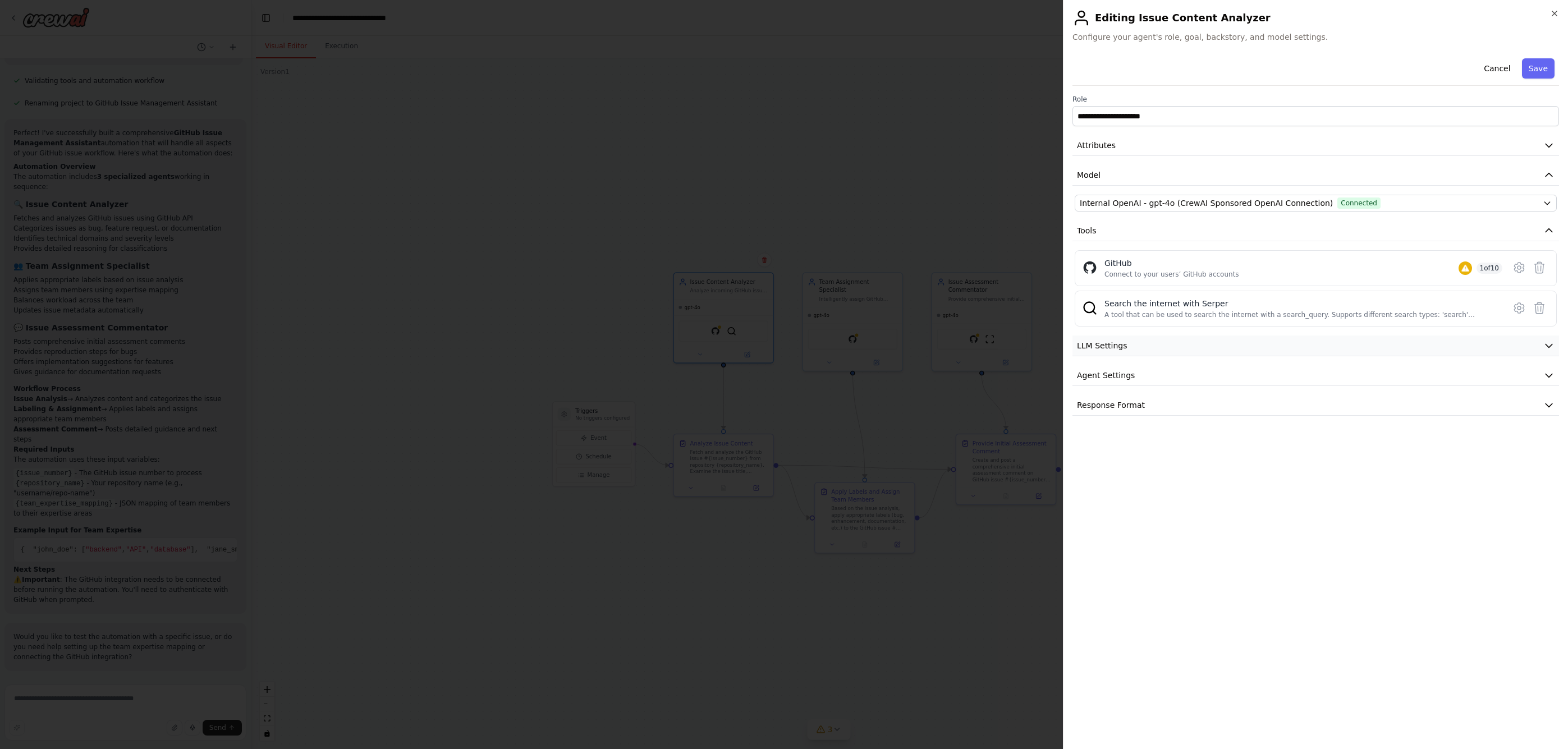
click at [936, 342] on button "LLM Settings" at bounding box center [1316, 345] width 486 height 20
click at [936, 375] on button "Agent Settings" at bounding box center [1316, 375] width 486 height 20
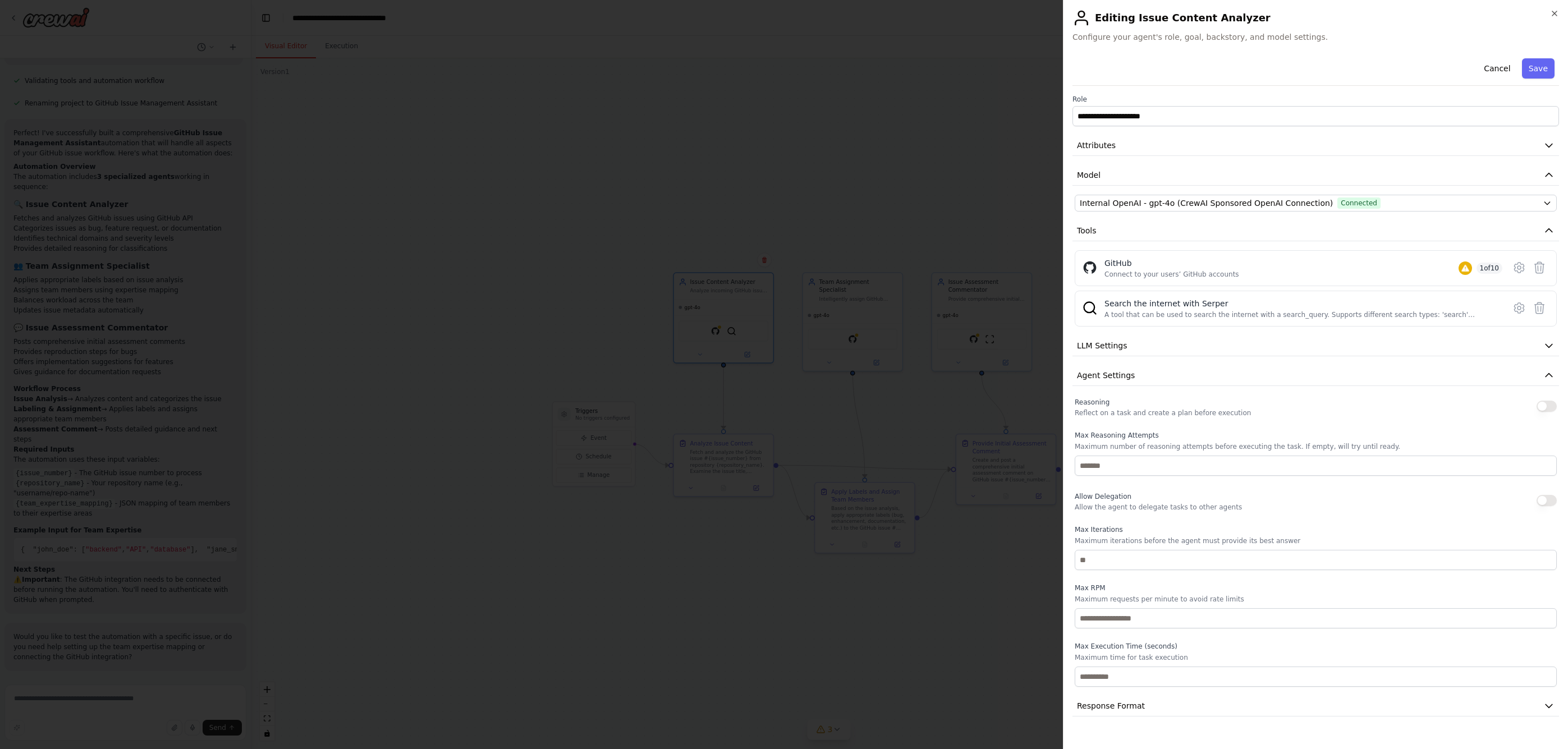
scroll to position [0, 0]
click at [936, 149] on button "Attributes" at bounding box center [1316, 145] width 486 height 20
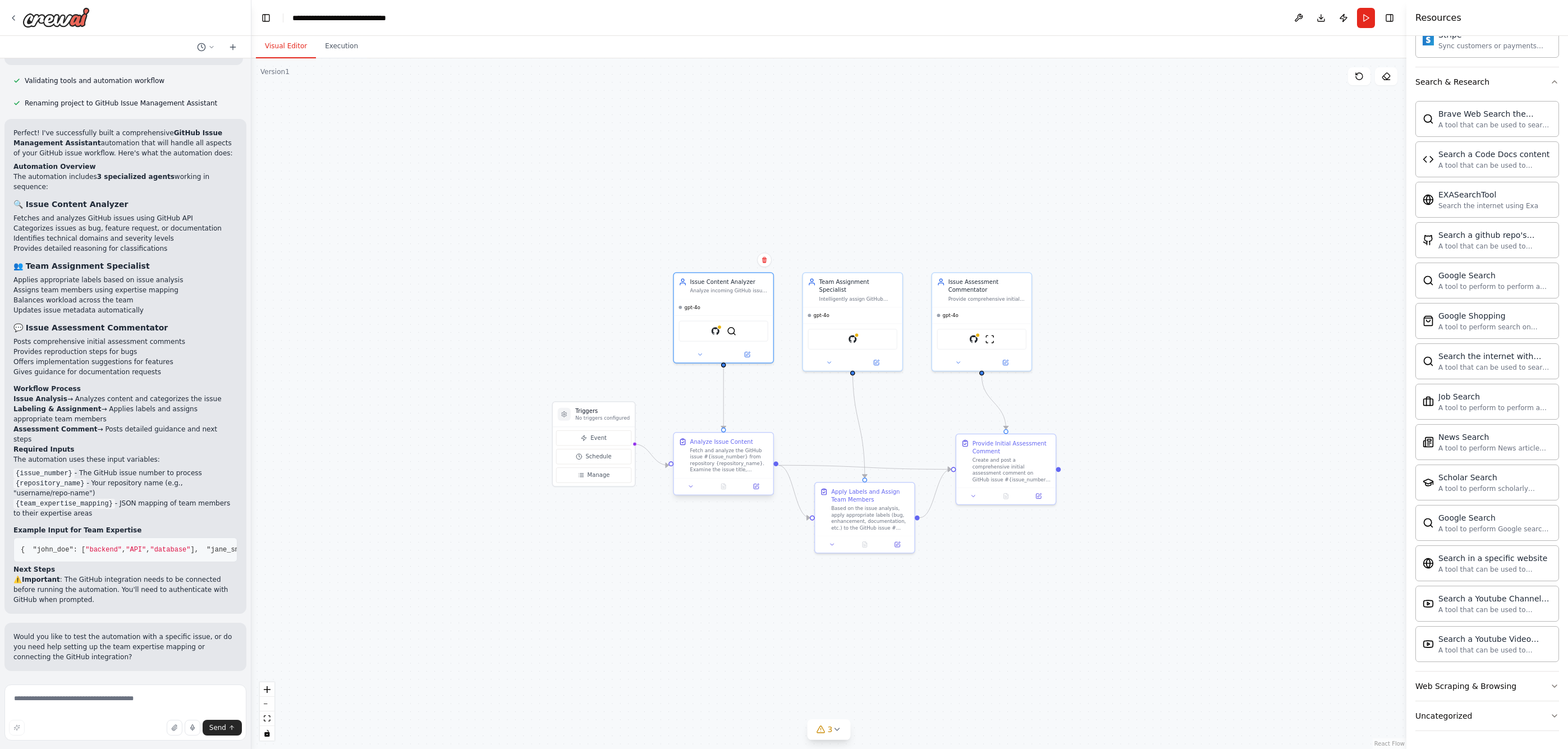
click at [735, 453] on div "Fetch and analyze the GitHub issue #{issue_number} from repository {repository_…" at bounding box center [729, 459] width 78 height 26
click at [754, 485] on icon at bounding box center [756, 486] width 5 height 5
click at [857, 293] on div "Team Assignment Specialist Intelligently assign GitHub issues from {repository_…" at bounding box center [852, 288] width 99 height 34
click at [879, 358] on icon at bounding box center [877, 361] width 7 height 7
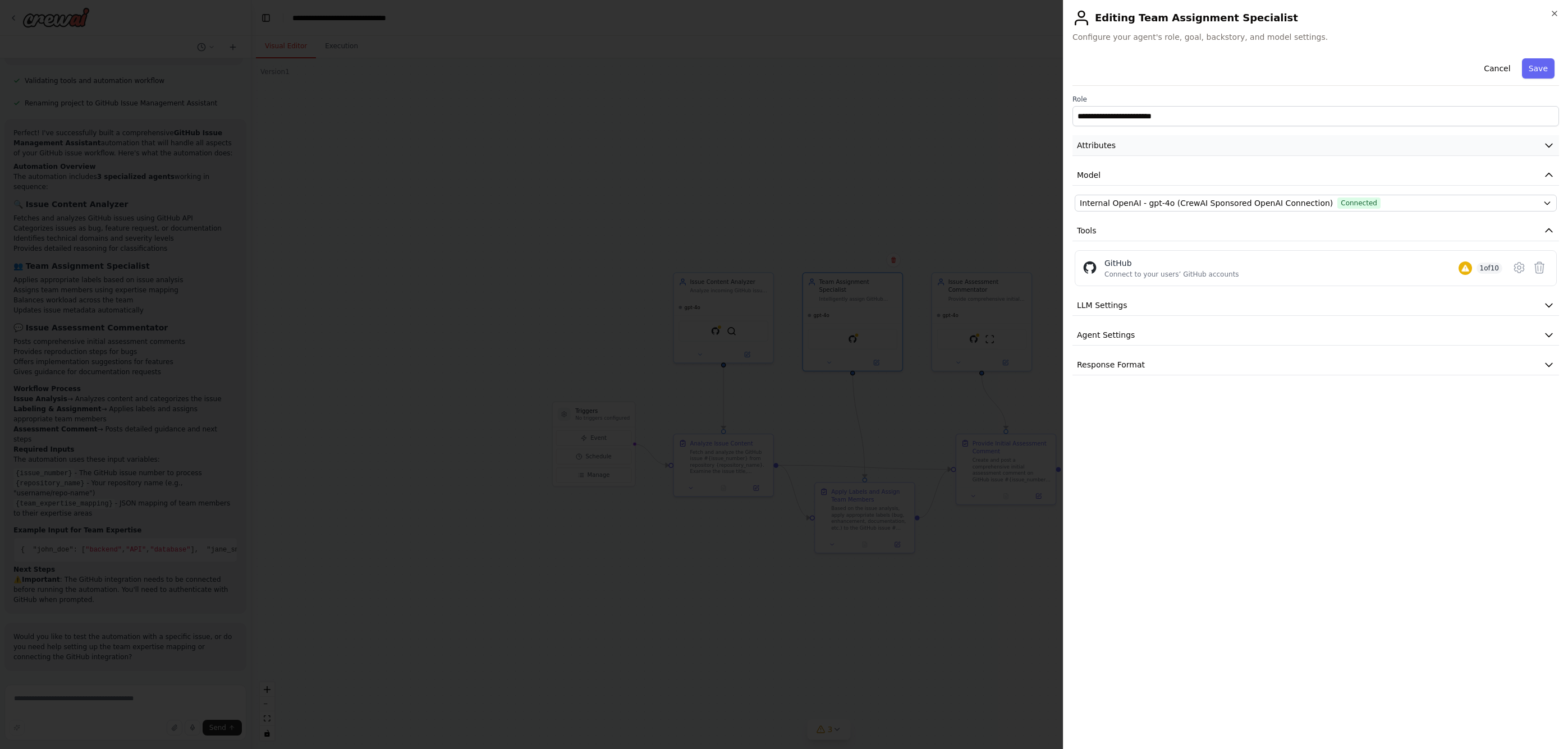
click at [936, 142] on button "Attributes" at bounding box center [1316, 145] width 486 height 20
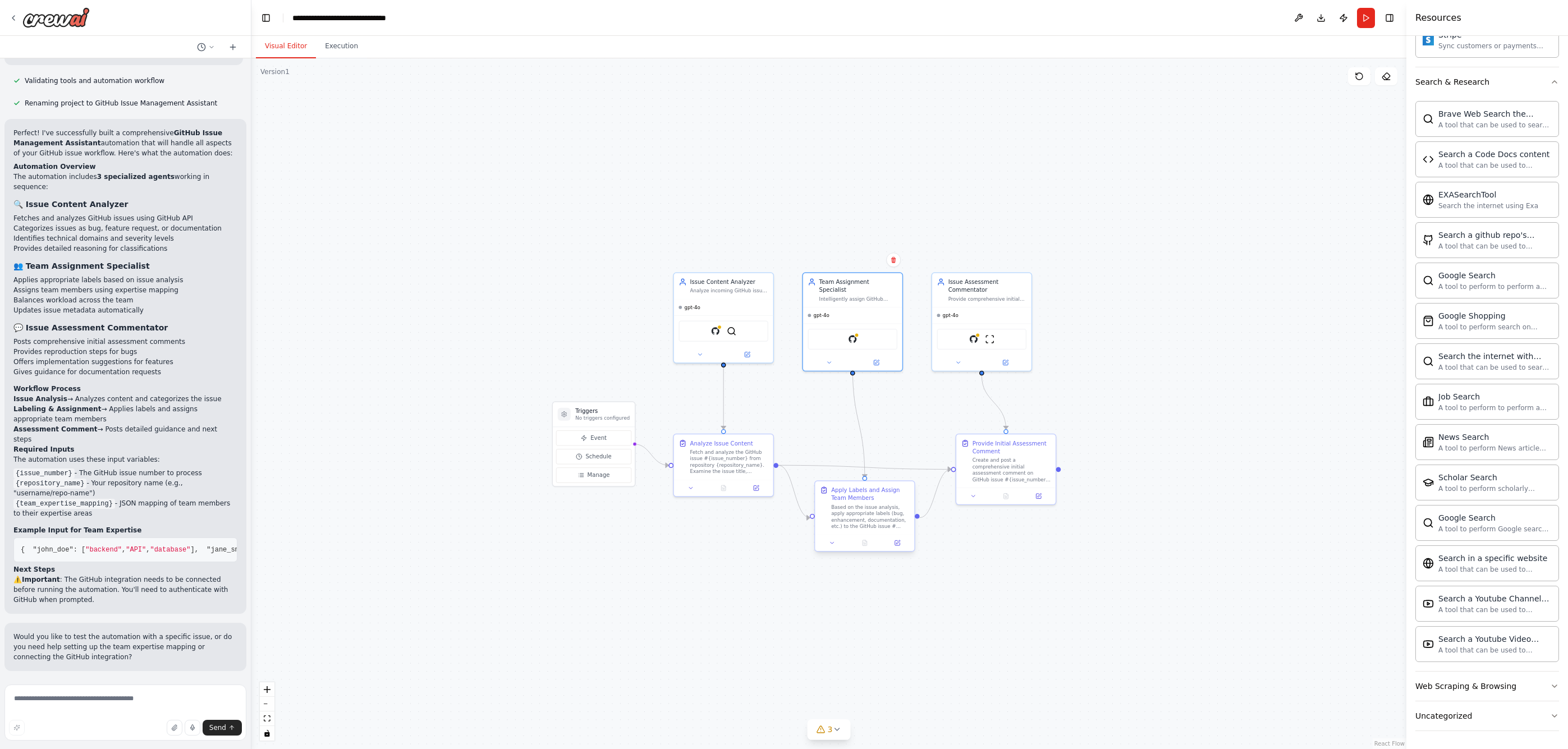
click at [883, 502] on div "Apply Labels and Assign Team Members" at bounding box center [870, 493] width 78 height 16
click at [904, 545] on button at bounding box center [897, 543] width 27 height 10
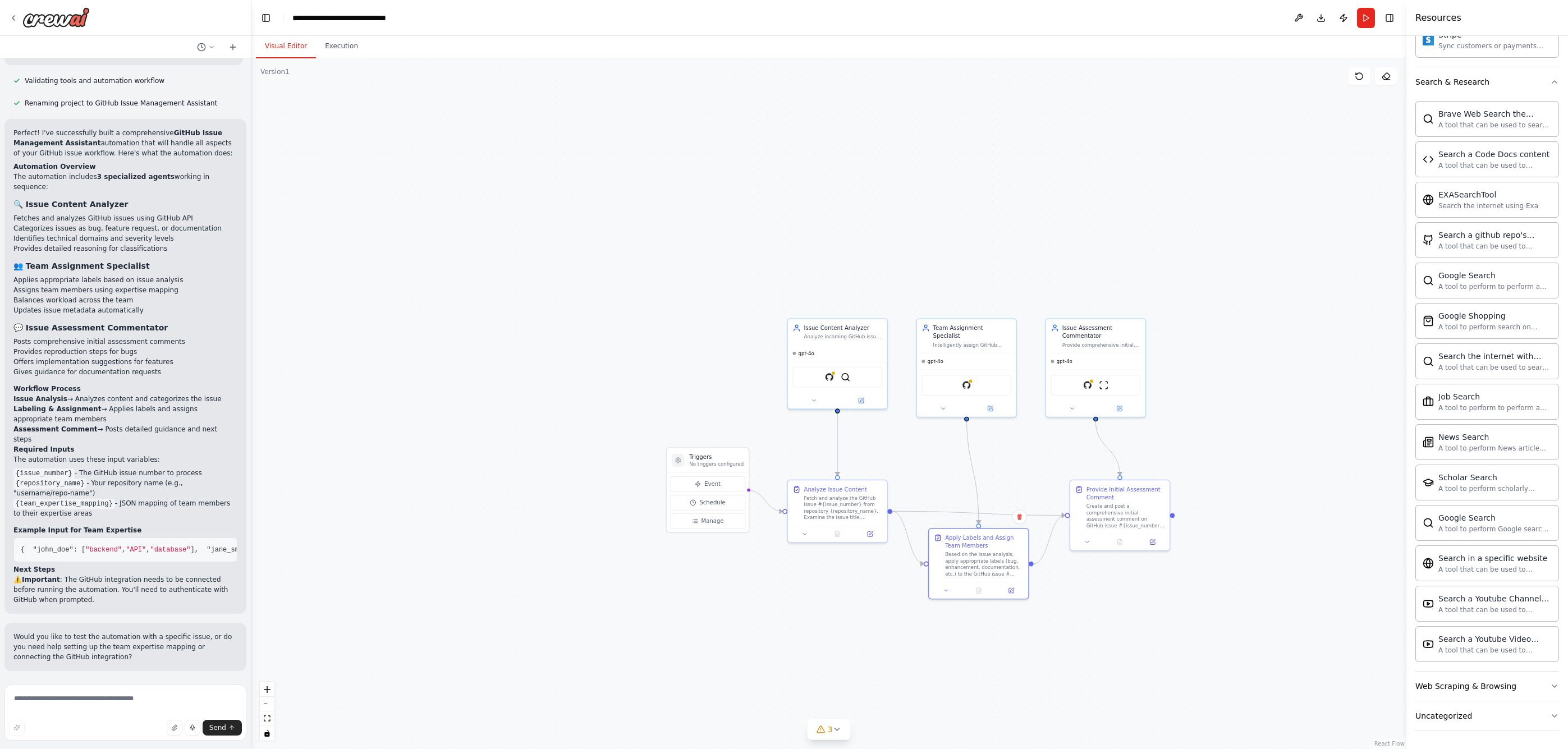
drag, startPoint x: 617, startPoint y: 197, endPoint x: 548, endPoint y: 175, distance: 72.4
click at [548, 175] on div ".deletable-edge-delete-btn { width: 20px; height: 20px; border: 0px solid #ffff…" at bounding box center [829, 404] width 1155 height 691
